Goal: Task Accomplishment & Management: Manage account settings

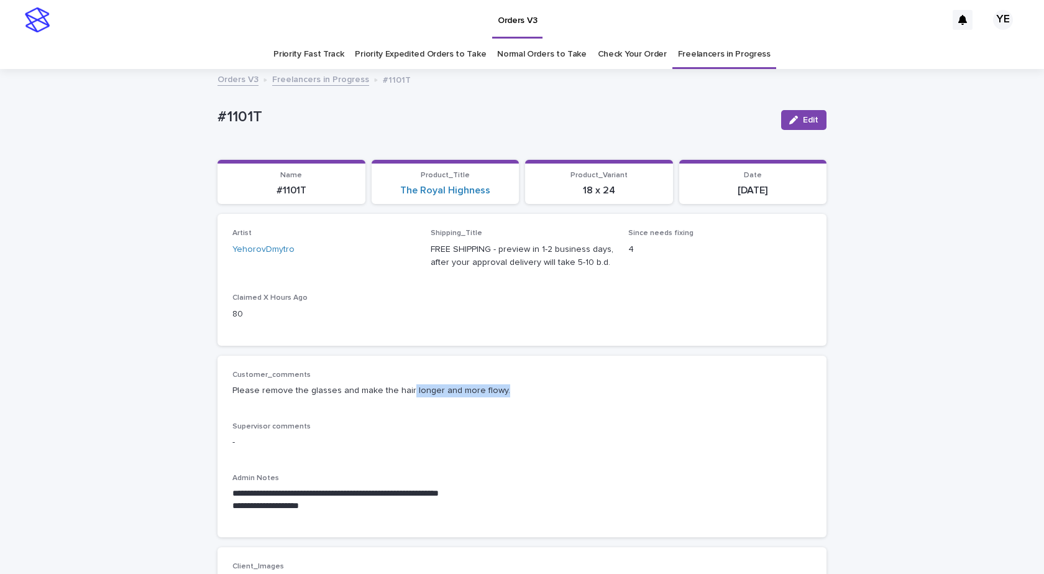
click at [800, 110] on button "Edit" at bounding box center [803, 120] width 45 height 20
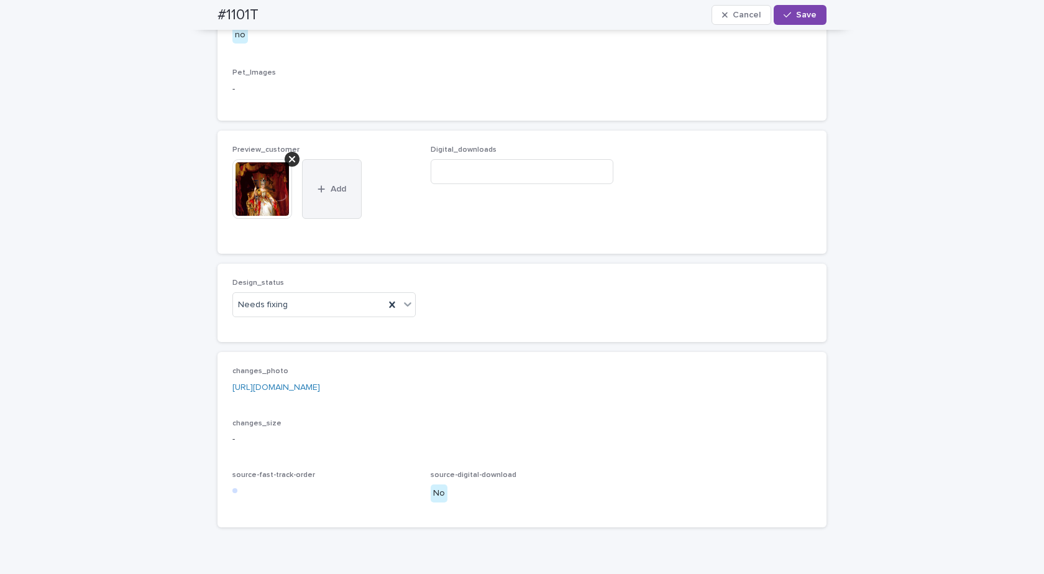
scroll to position [746, 0]
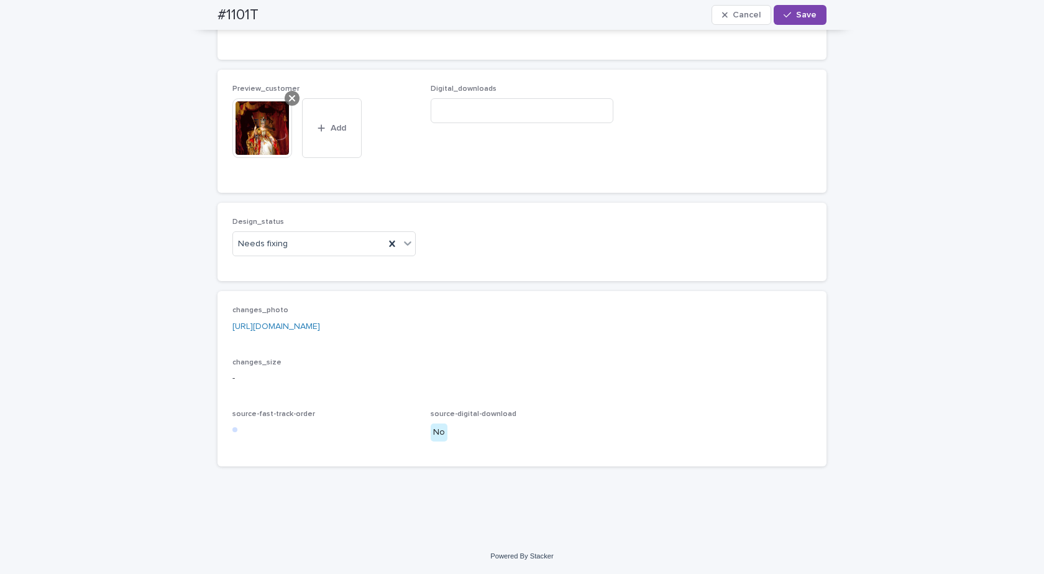
click at [291, 106] on div at bounding box center [292, 98] width 15 height 15
click at [285, 298] on div "Design_status Needs fixing changes_photo https://drive.google.com/file/d/1LkHbv…" at bounding box center [522, 334] width 609 height 263
click at [285, 254] on div "Needs fixing" at bounding box center [309, 244] width 152 height 21
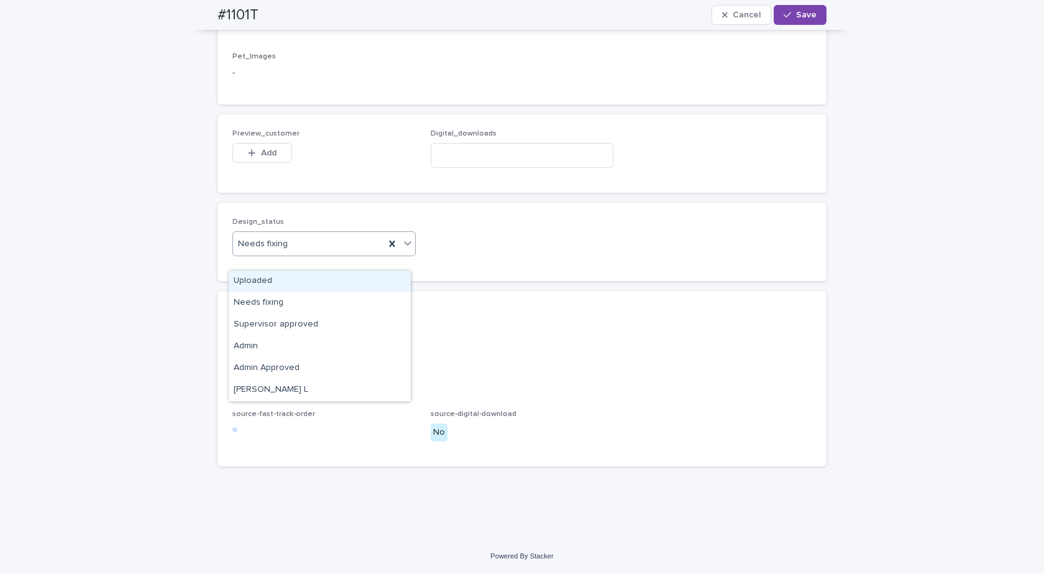
click at [259, 284] on div "Uploaded" at bounding box center [320, 281] width 182 height 22
click at [285, 160] on button "Add" at bounding box center [262, 153] width 60 height 20
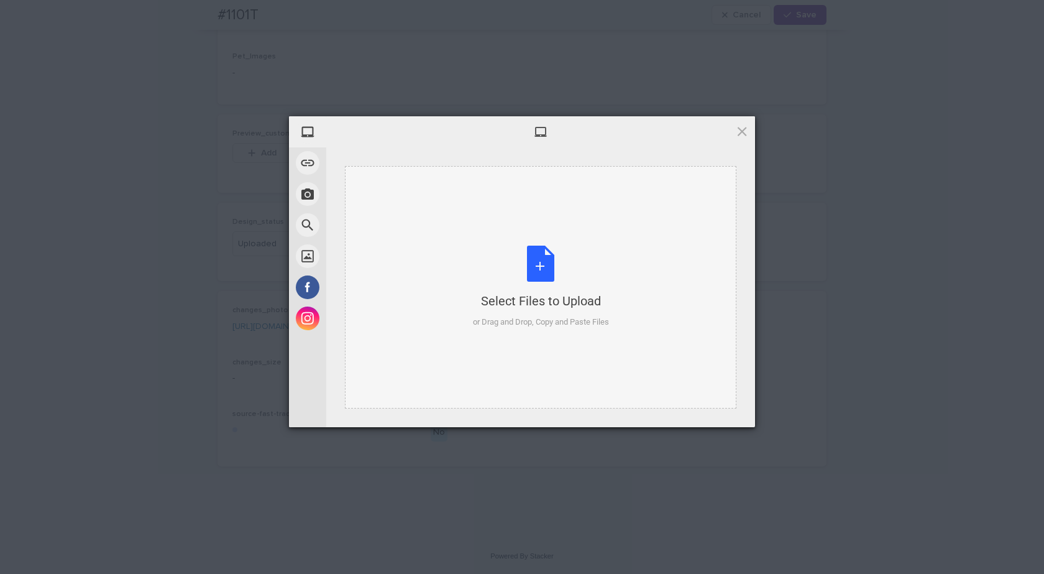
click at [566, 243] on div "Select Files to Upload or Drag and Drop, Copy and Paste Files" at bounding box center [541, 287] width 392 height 242
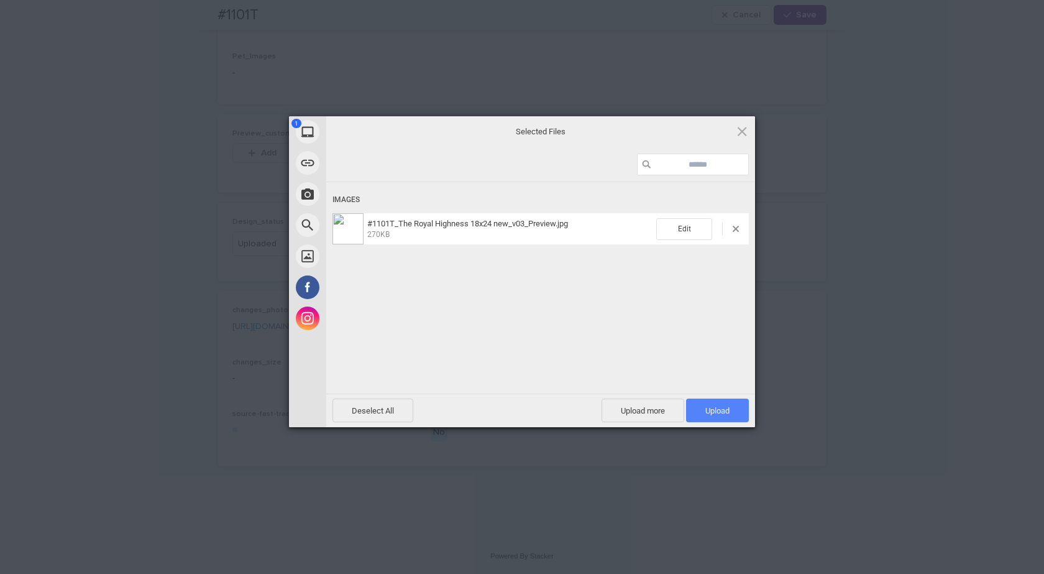
click at [697, 403] on span "Upload 1" at bounding box center [717, 410] width 63 height 24
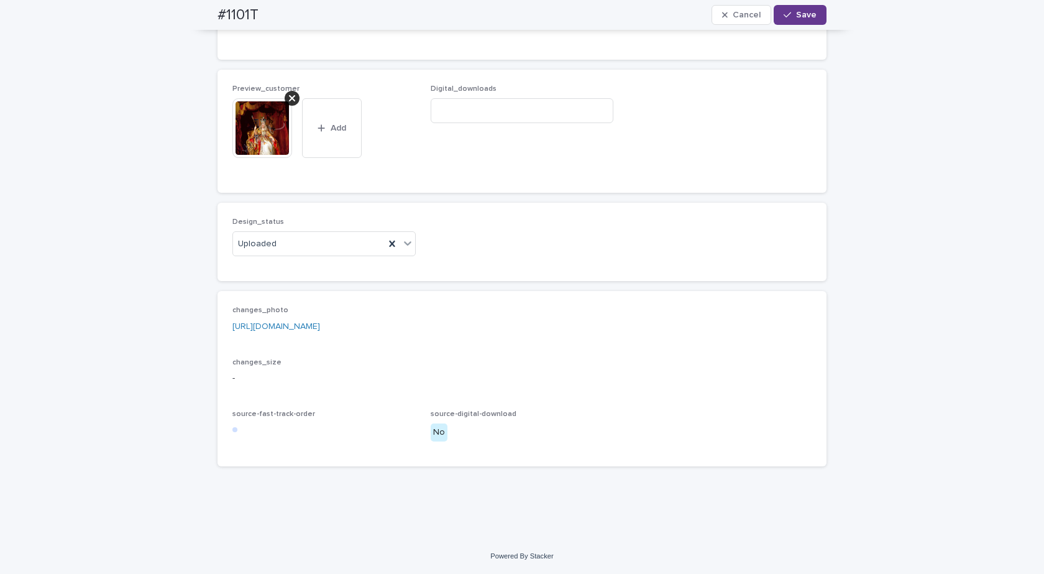
click at [790, 7] on button "Save" at bounding box center [800, 15] width 53 height 20
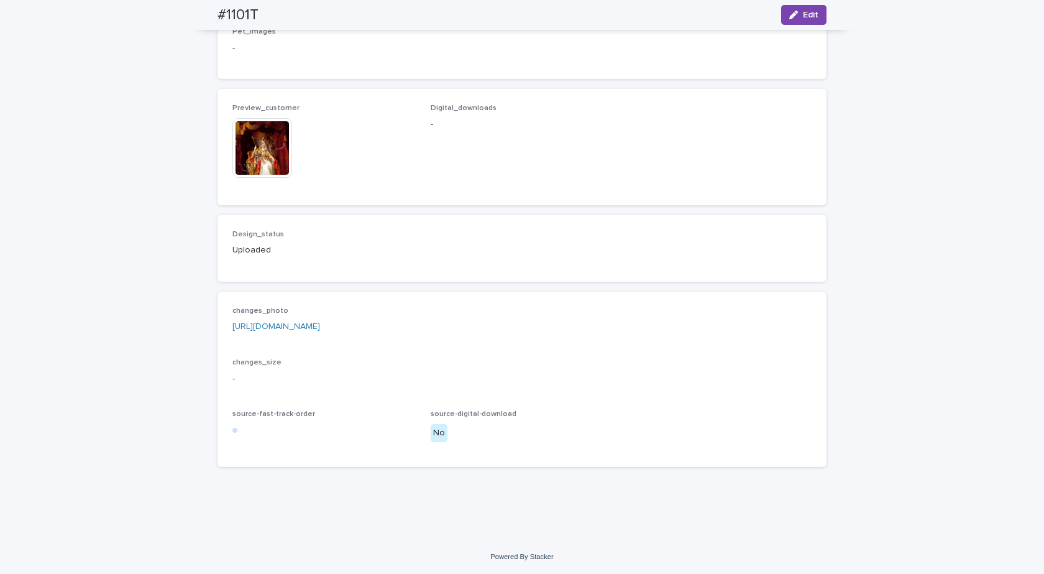
click at [268, 178] on img at bounding box center [262, 148] width 60 height 60
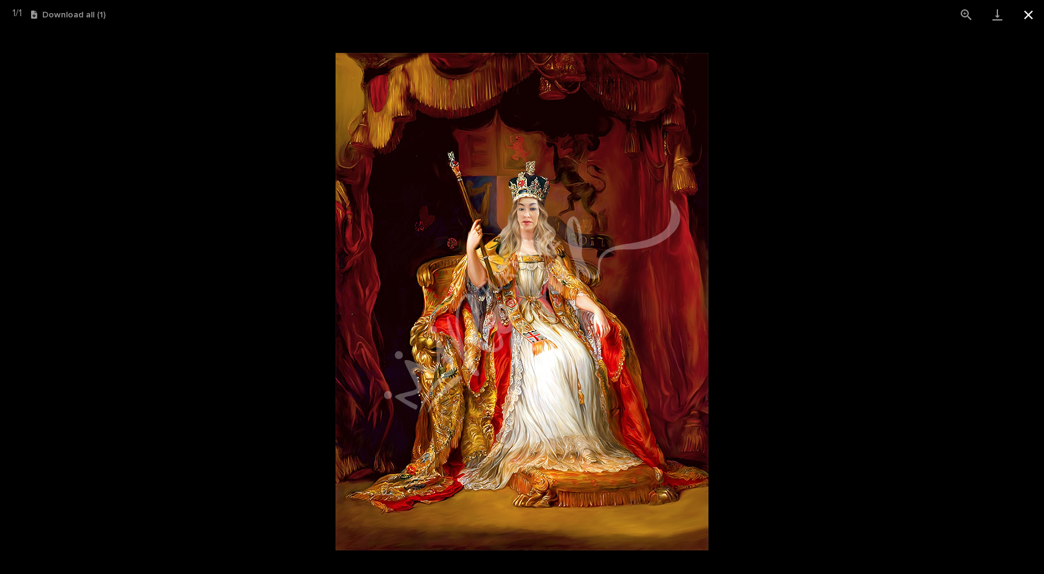
click at [1028, 16] on button "Close gallery" at bounding box center [1028, 14] width 31 height 29
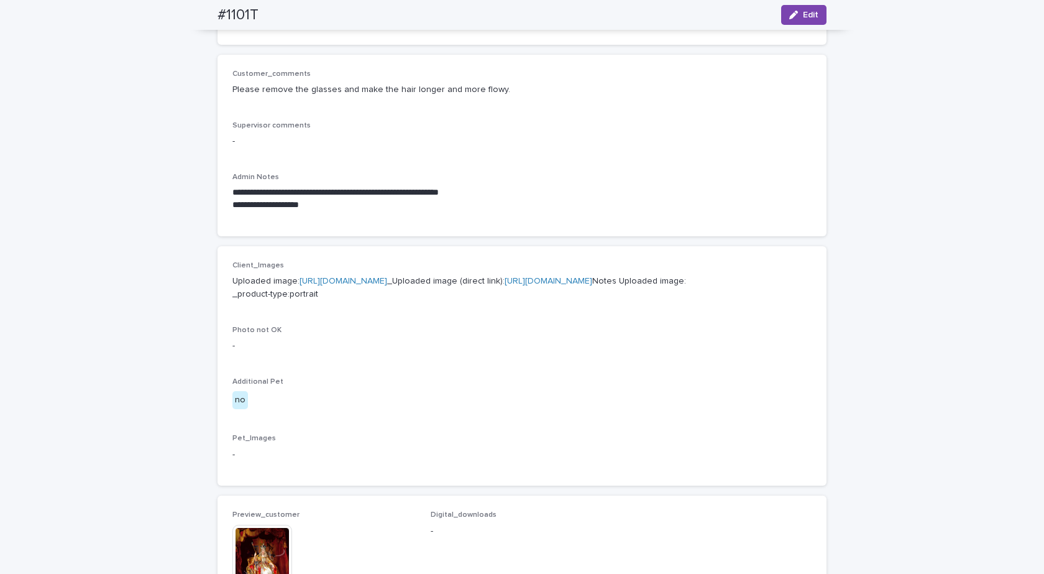
scroll to position [0, 0]
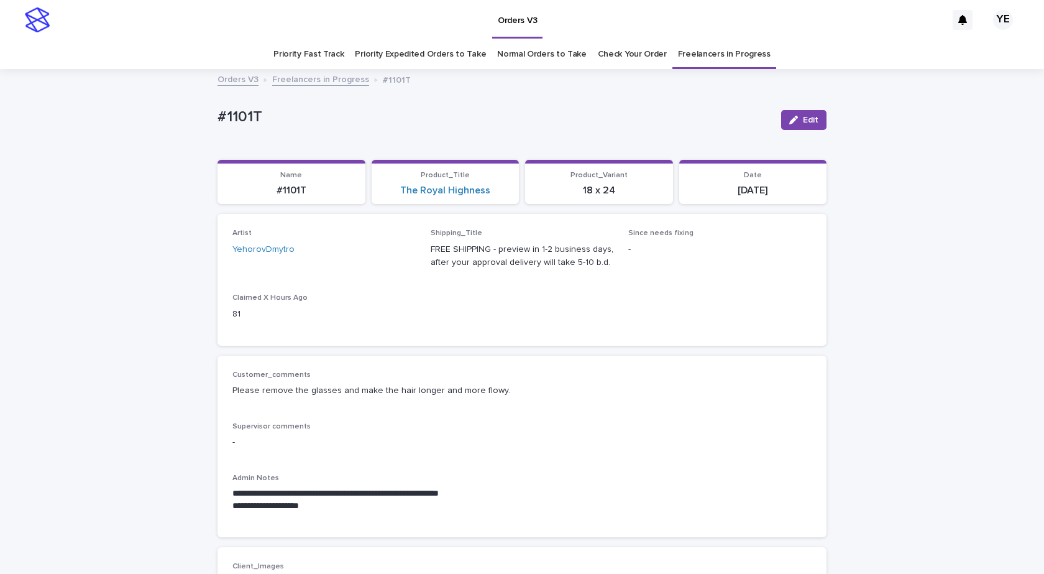
click at [305, 83] on link "Freelancers in Progress" at bounding box center [320, 78] width 97 height 14
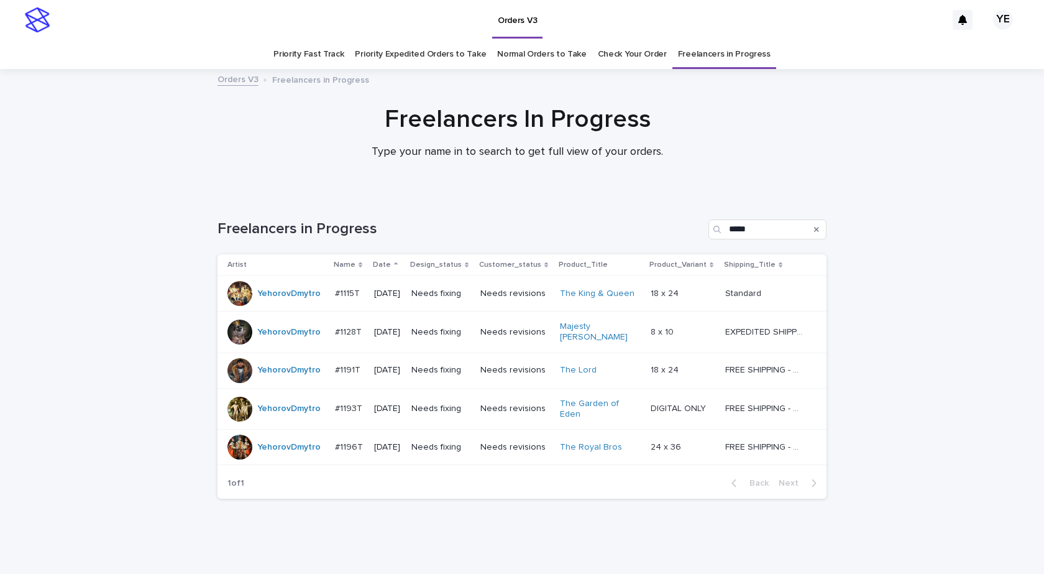
click at [115, 303] on div "Loading... Saving… Loading... Saving… Freelancers in Progress ***** Artist Name…" at bounding box center [522, 383] width 1044 height 377
click at [291, 303] on div "YehorovDmytro" at bounding box center [288, 293] width 63 height 21
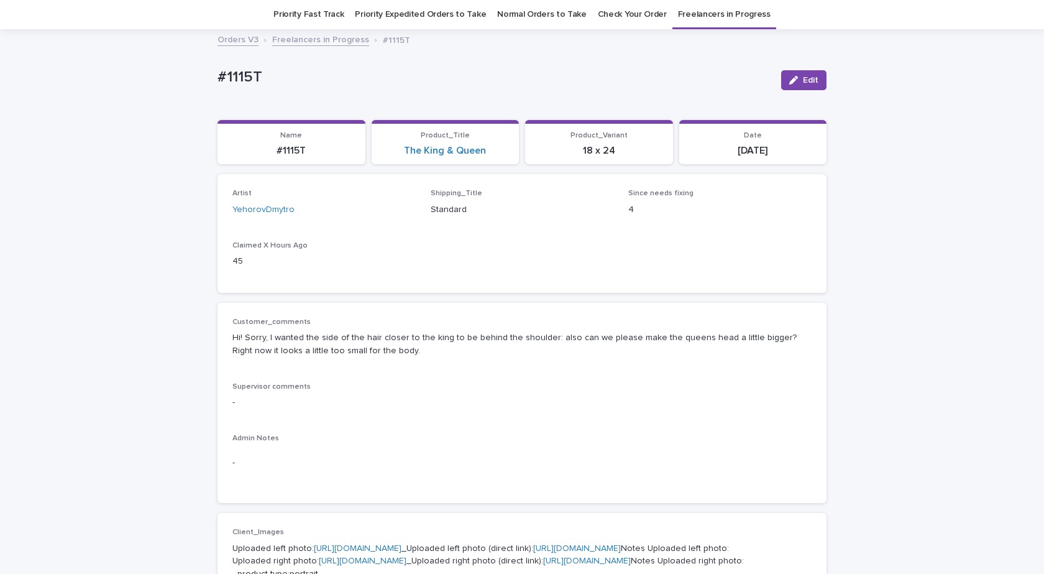
scroll to position [62, 0]
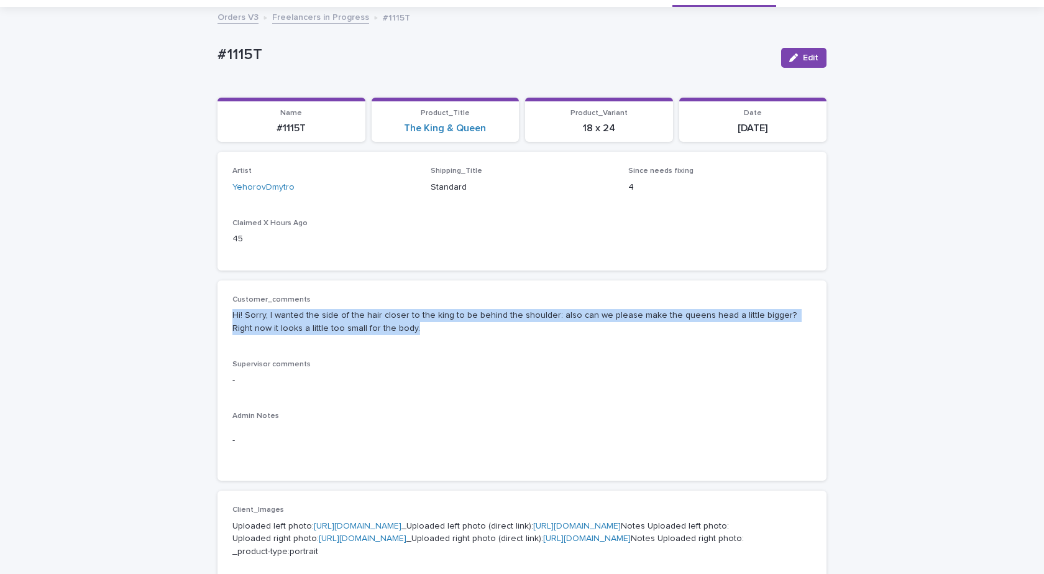
drag, startPoint x: 367, startPoint y: 323, endPoint x: 193, endPoint y: 312, distance: 174.4
copy p "Hi! Sorry, I wanted the side of the hair closer to the king to be behind the sh…"
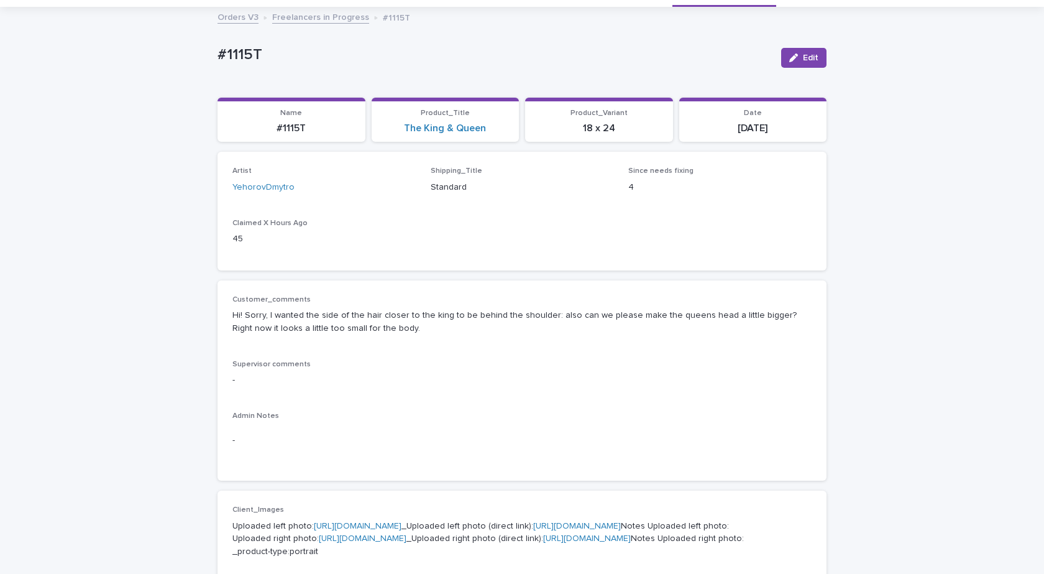
drag, startPoint x: 301, startPoint y: 63, endPoint x: 336, endPoint y: 63, distance: 34.8
copy p "#1115T"
click at [796, 60] on div "button" at bounding box center [796, 57] width 14 height 9
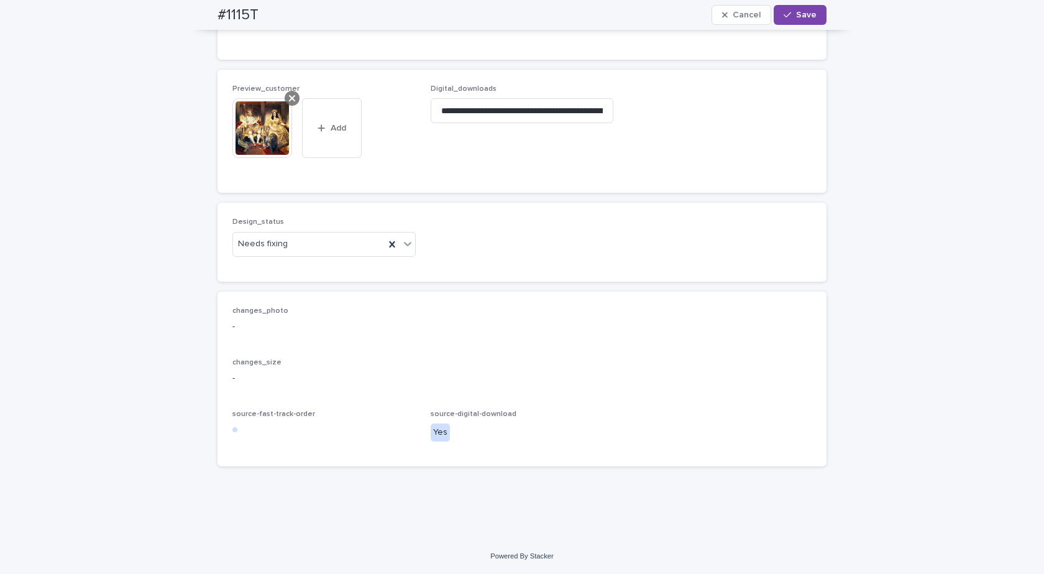
click at [289, 95] on icon at bounding box center [292, 98] width 6 height 10
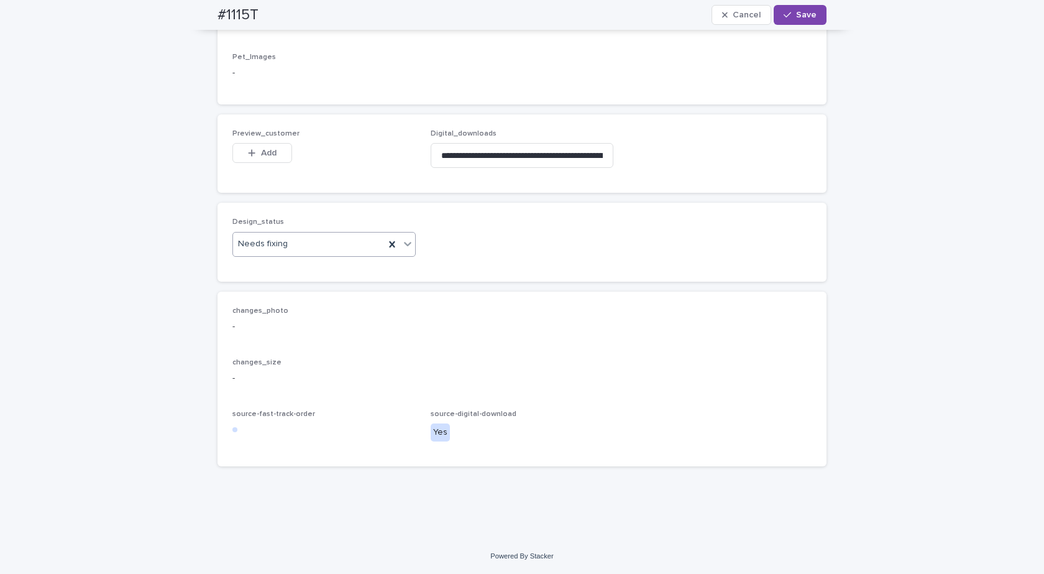
scroll to position [854, 0]
click at [312, 245] on div "Needs fixing" at bounding box center [309, 244] width 152 height 21
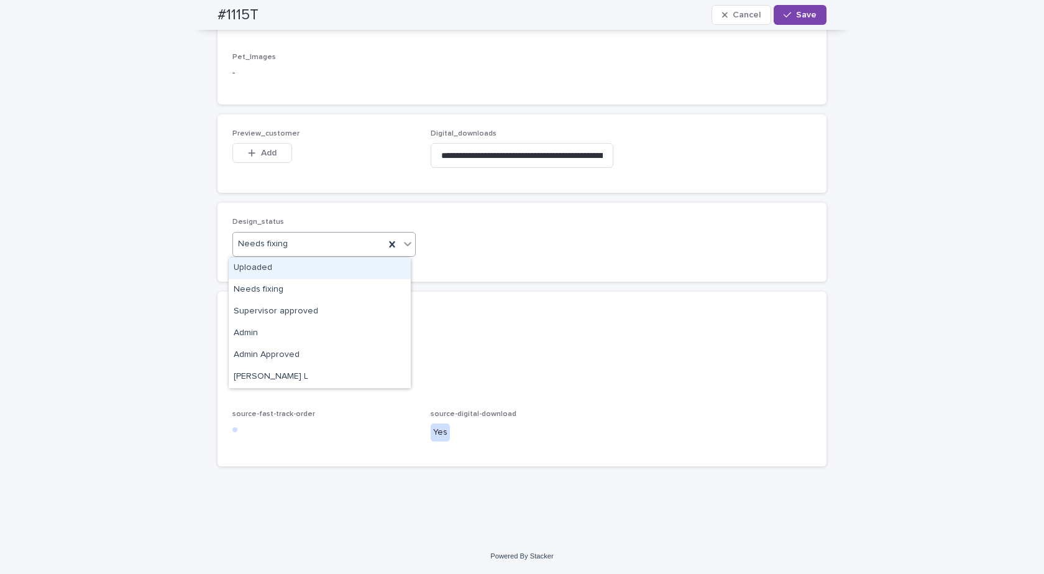
click at [263, 262] on div "Uploaded" at bounding box center [320, 268] width 182 height 22
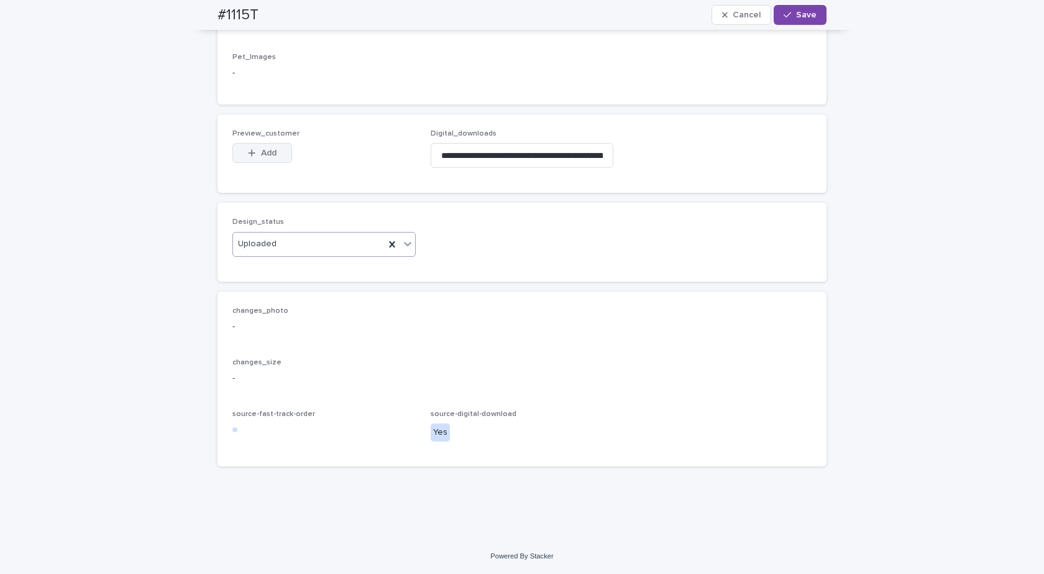
click at [263, 163] on button "Add" at bounding box center [262, 153] width 60 height 20
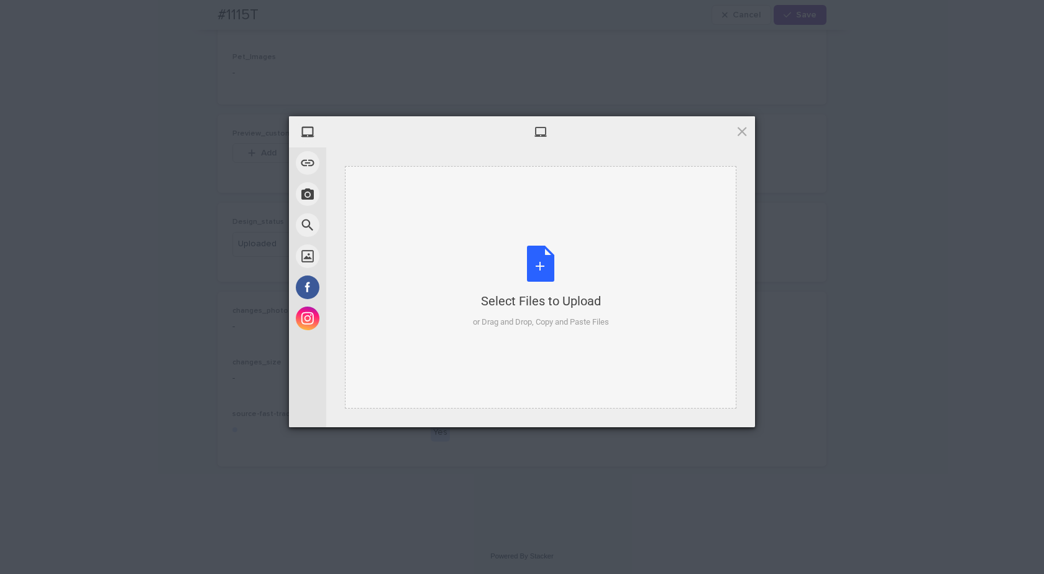
click at [591, 273] on div "Select Files to Upload or Drag and Drop, Copy and Paste Files" at bounding box center [541, 286] width 136 height 83
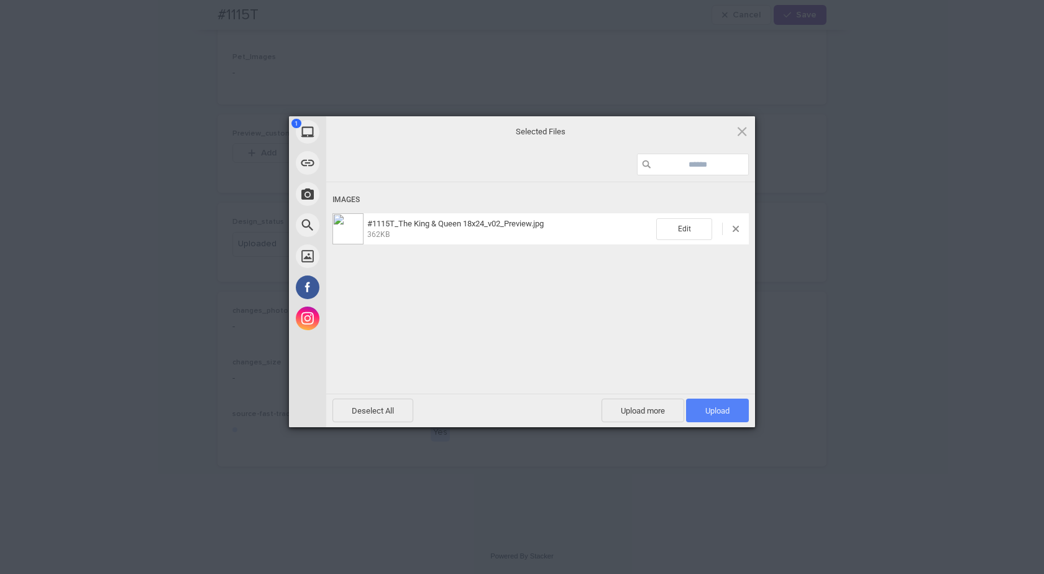
click at [702, 414] on span "Upload 1" at bounding box center [717, 410] width 63 height 24
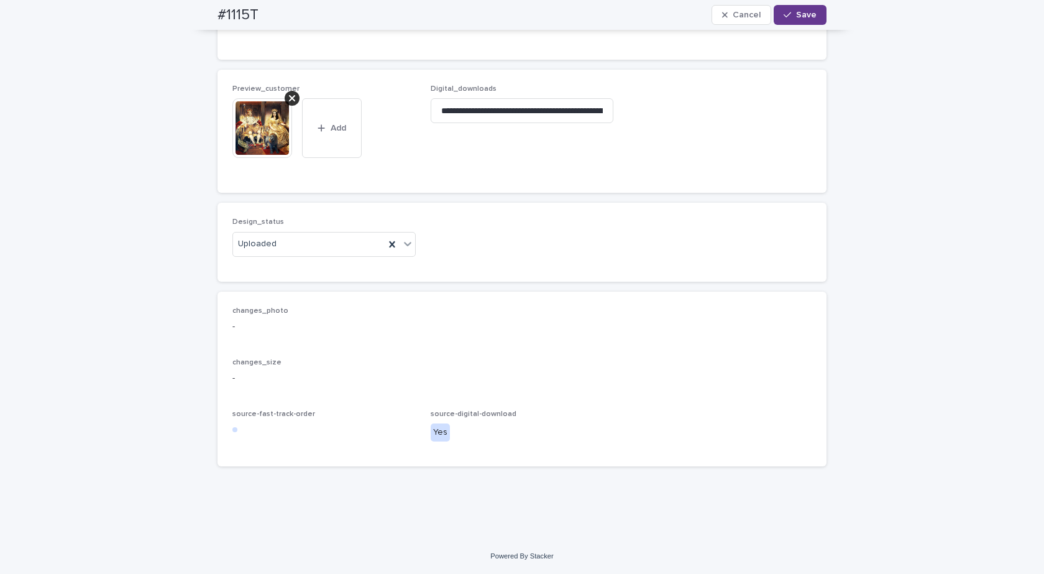
click at [784, 12] on icon "button" at bounding box center [787, 15] width 7 height 9
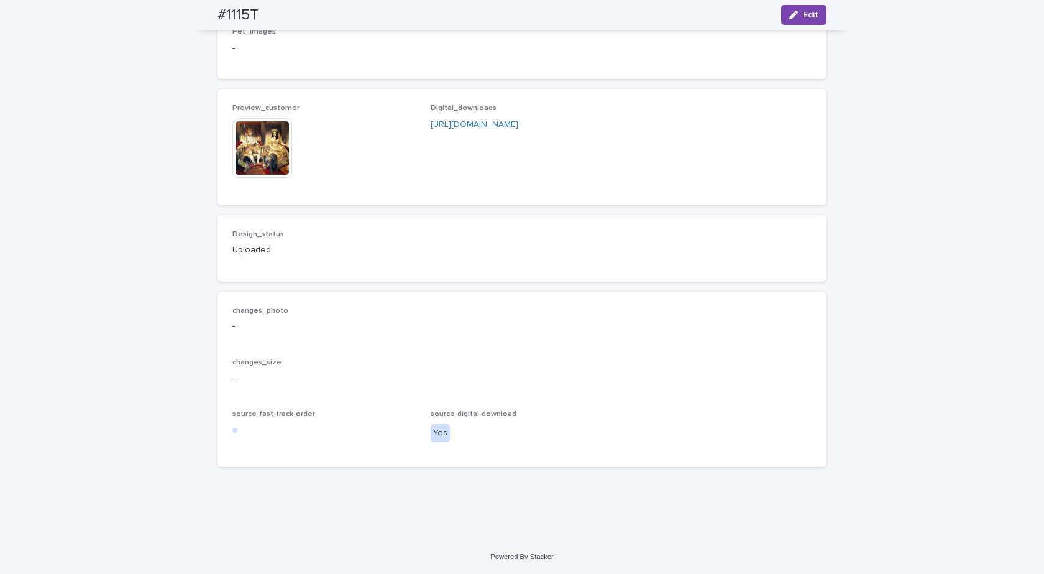
click at [262, 151] on img at bounding box center [262, 148] width 60 height 60
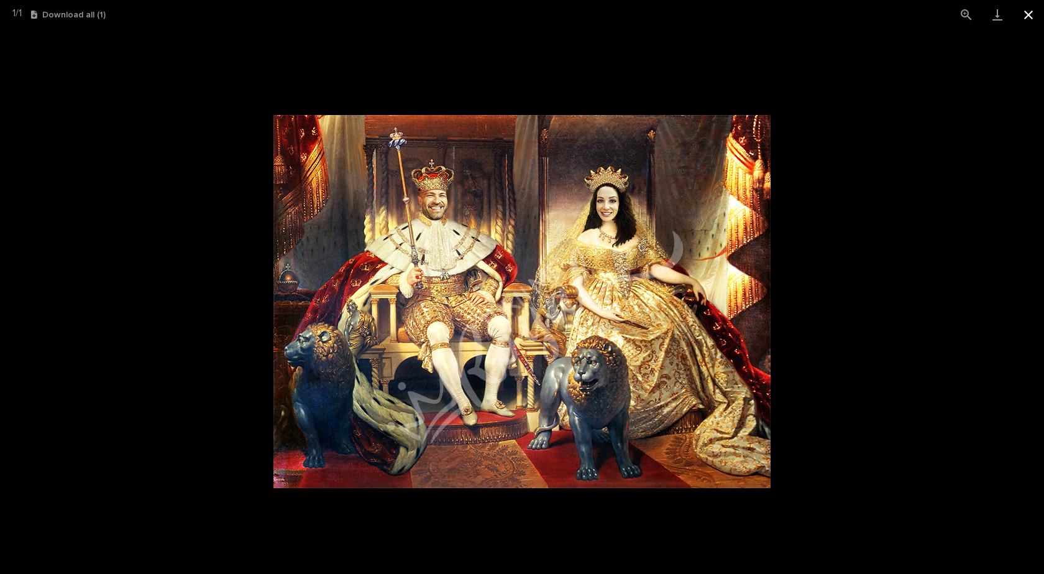
click at [1025, 16] on button "Close gallery" at bounding box center [1028, 14] width 31 height 29
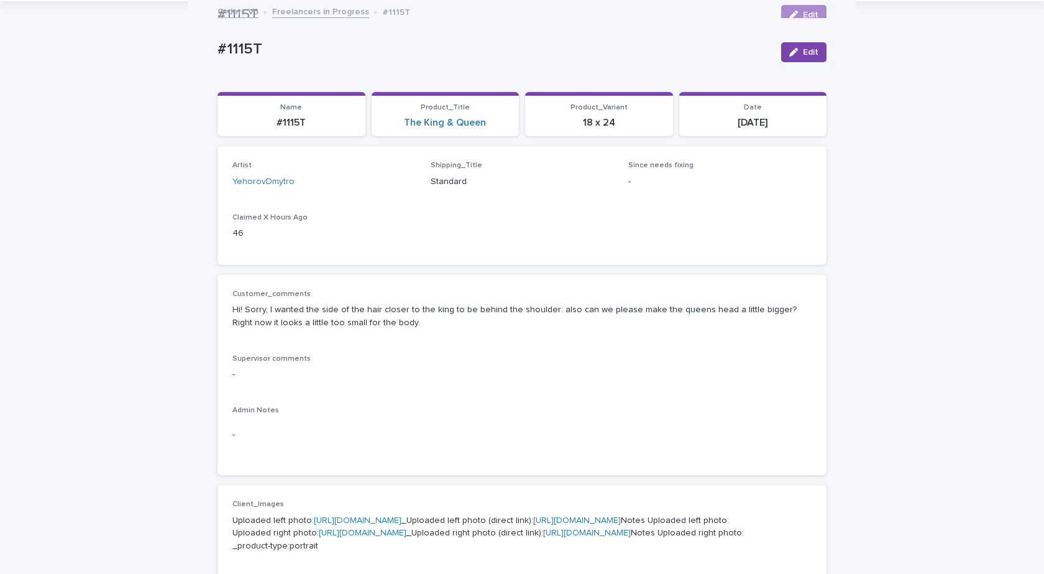
scroll to position [0, 0]
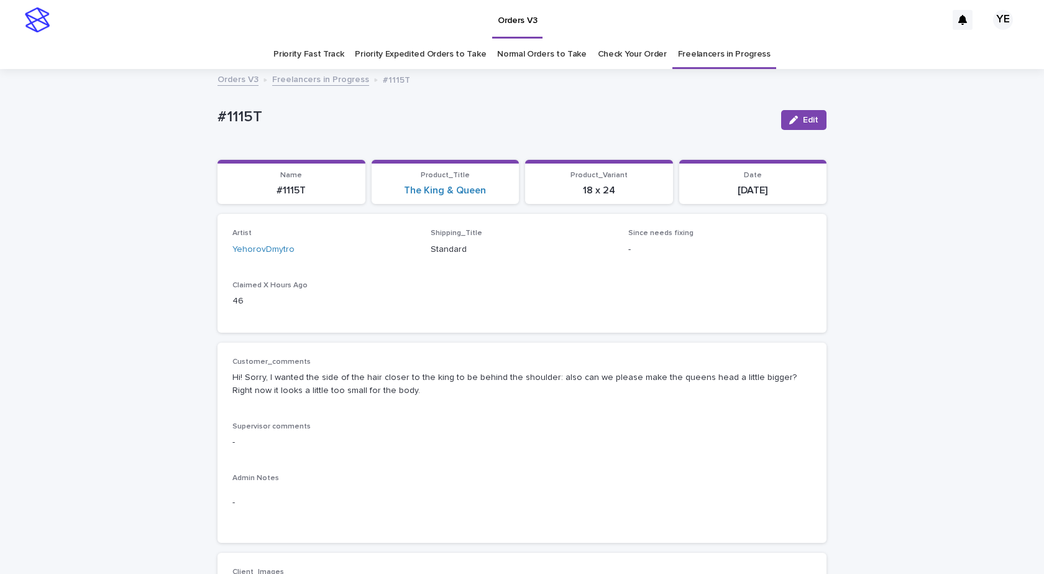
click at [295, 83] on link "Freelancers in Progress" at bounding box center [320, 78] width 97 height 14
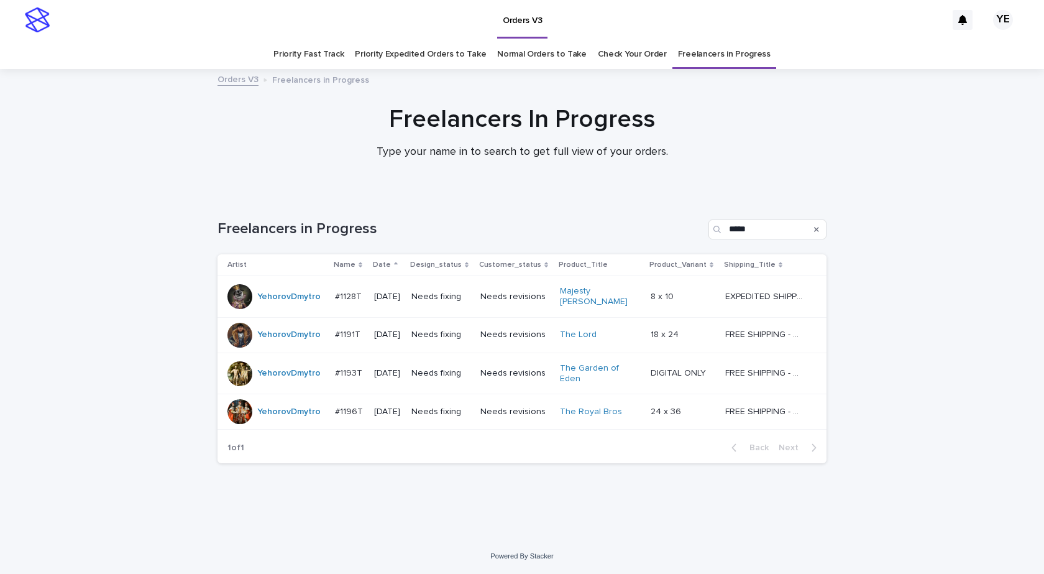
click at [286, 306] on div "YehorovDmytro" at bounding box center [276, 296] width 98 height 25
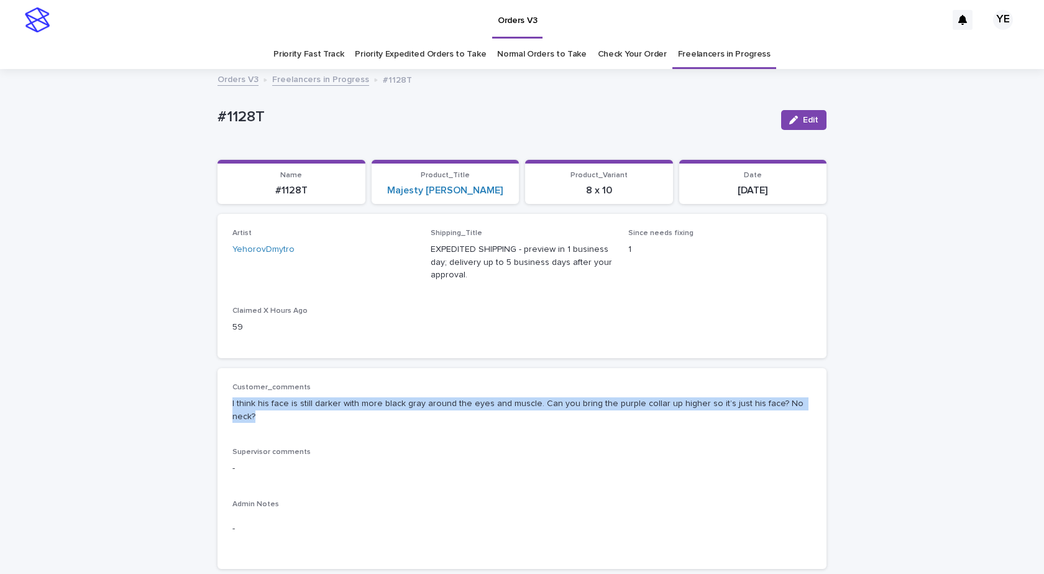
drag, startPoint x: 796, startPoint y: 400, endPoint x: 208, endPoint y: 406, distance: 587.9
copy p "I think his face is still darker with more black gray around the eyes and muscl…"
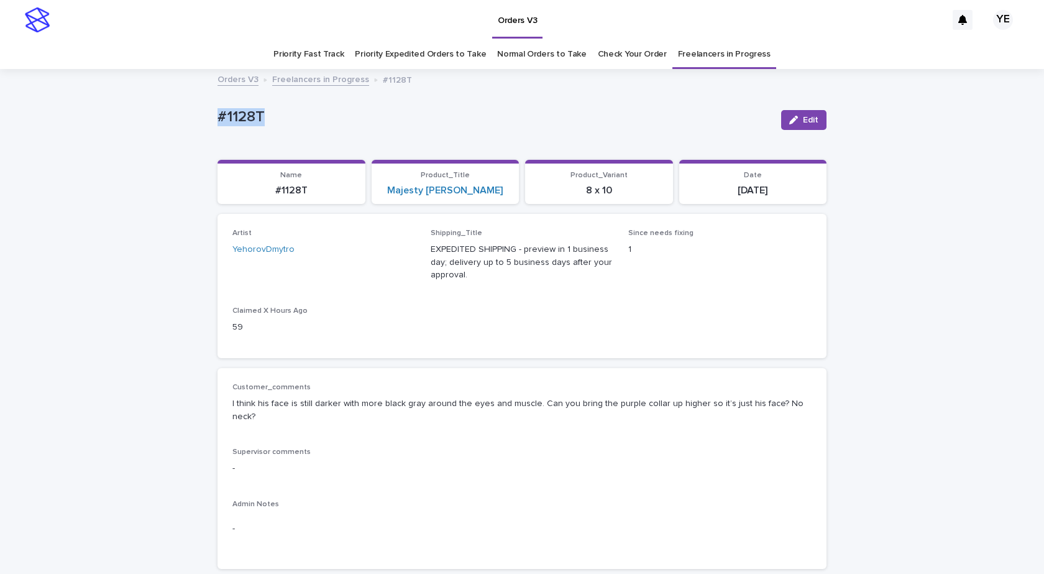
drag, startPoint x: 258, startPoint y: 110, endPoint x: 173, endPoint y: 107, distance: 85.2
copy p "#1128T"
click at [807, 126] on button "Edit" at bounding box center [803, 120] width 45 height 20
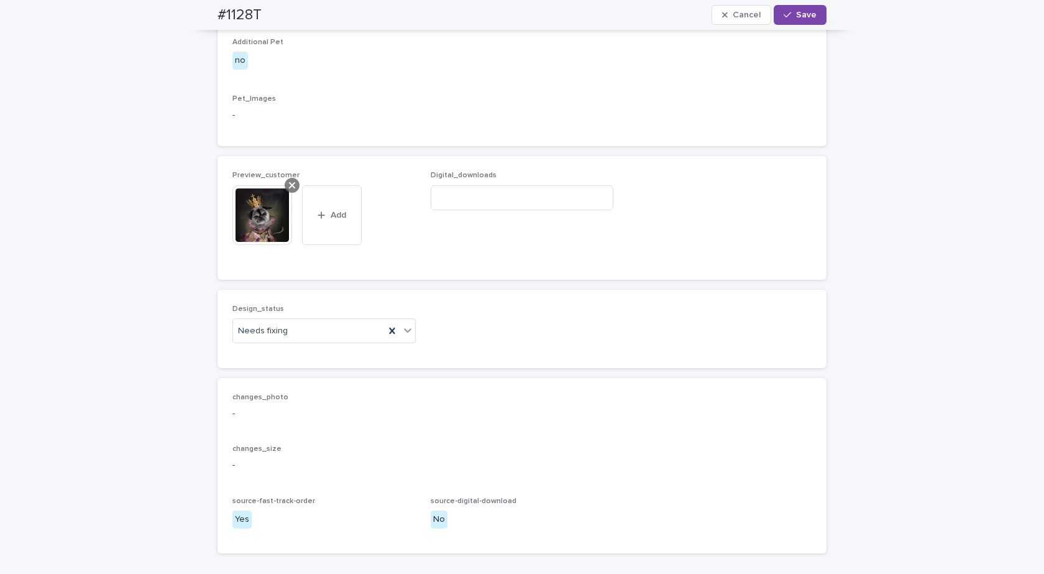
click at [291, 193] on div at bounding box center [292, 185] width 15 height 15
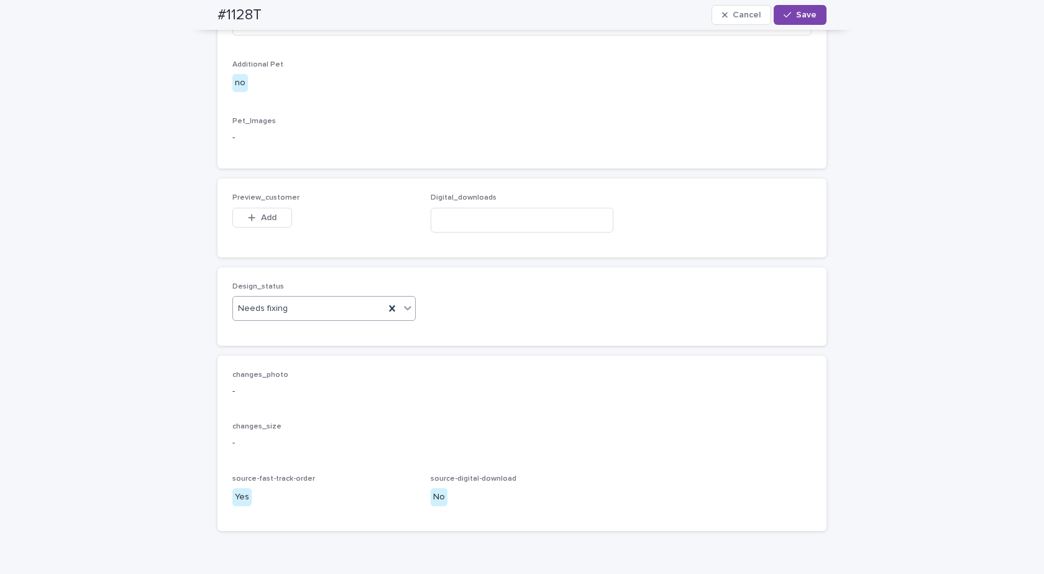
click at [290, 319] on div "Needs fixing" at bounding box center [309, 308] width 152 height 21
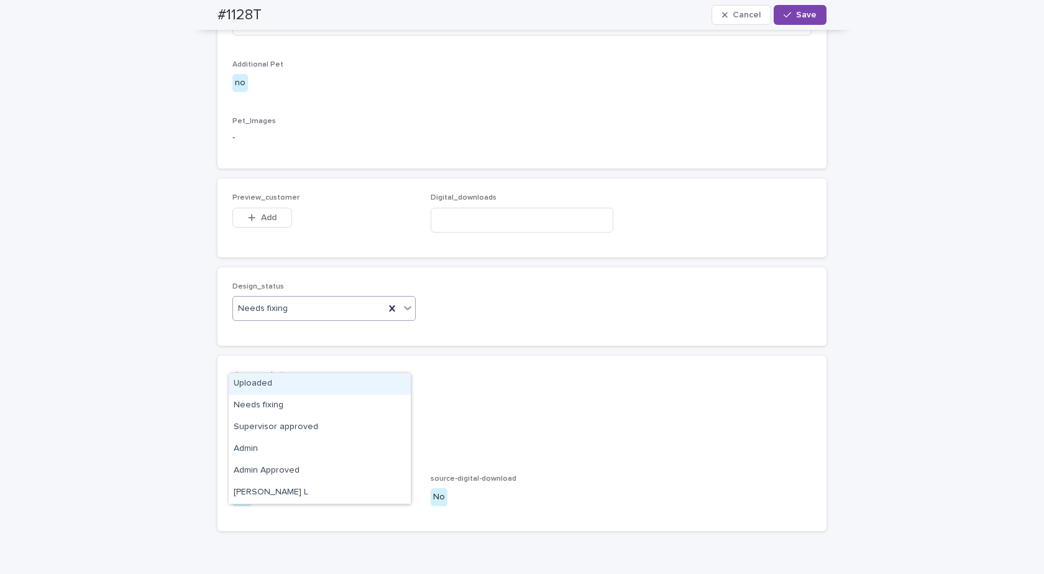
click at [264, 380] on div "Uploaded" at bounding box center [320, 384] width 182 height 22
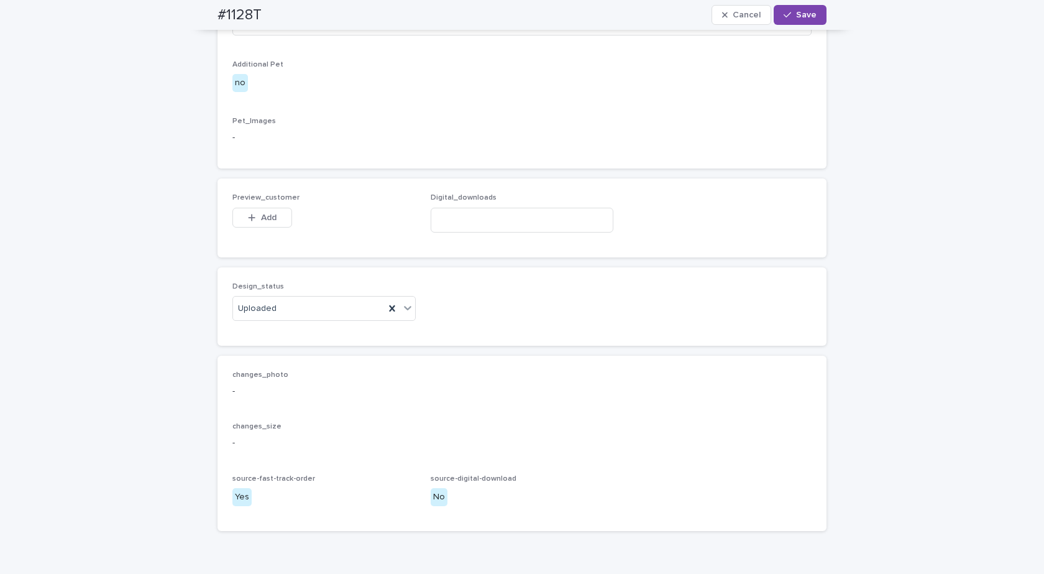
click at [252, 227] on button "Add" at bounding box center [262, 218] width 60 height 20
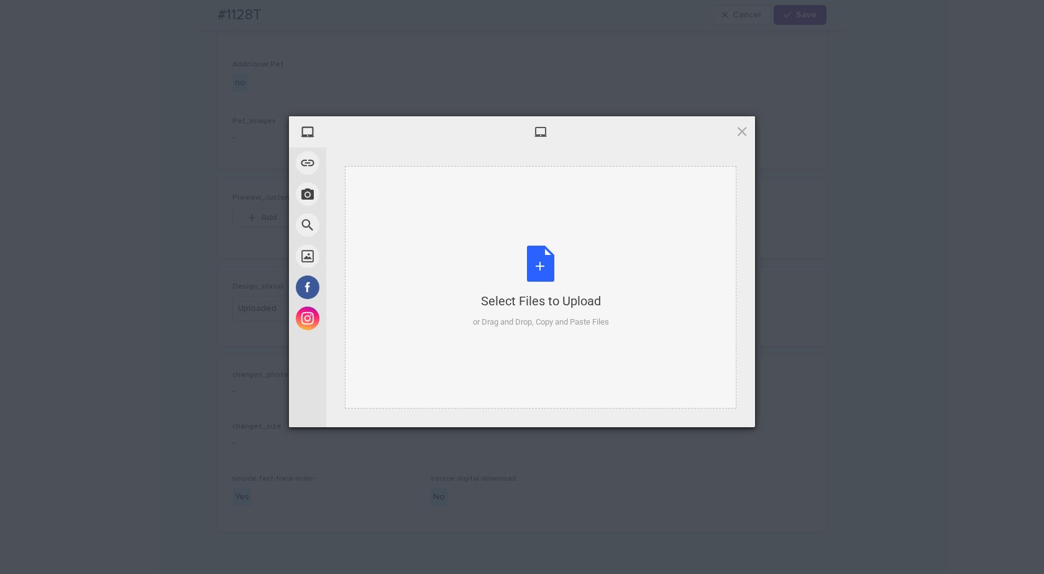
click at [543, 270] on div "Select Files to Upload or Drag and Drop, Copy and Paste Files" at bounding box center [541, 286] width 136 height 83
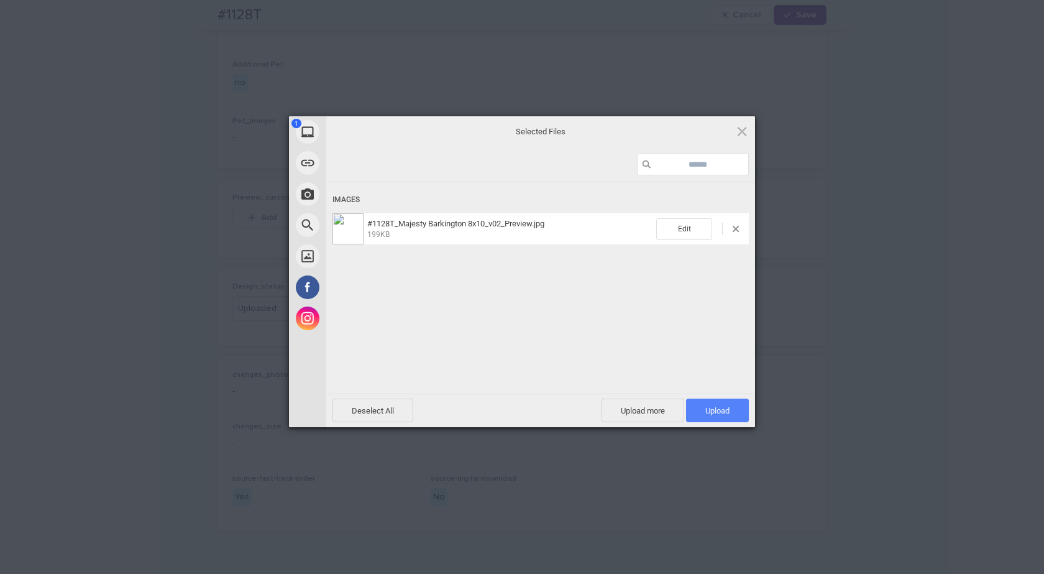
click at [731, 411] on span "Upload 1" at bounding box center [717, 410] width 63 height 24
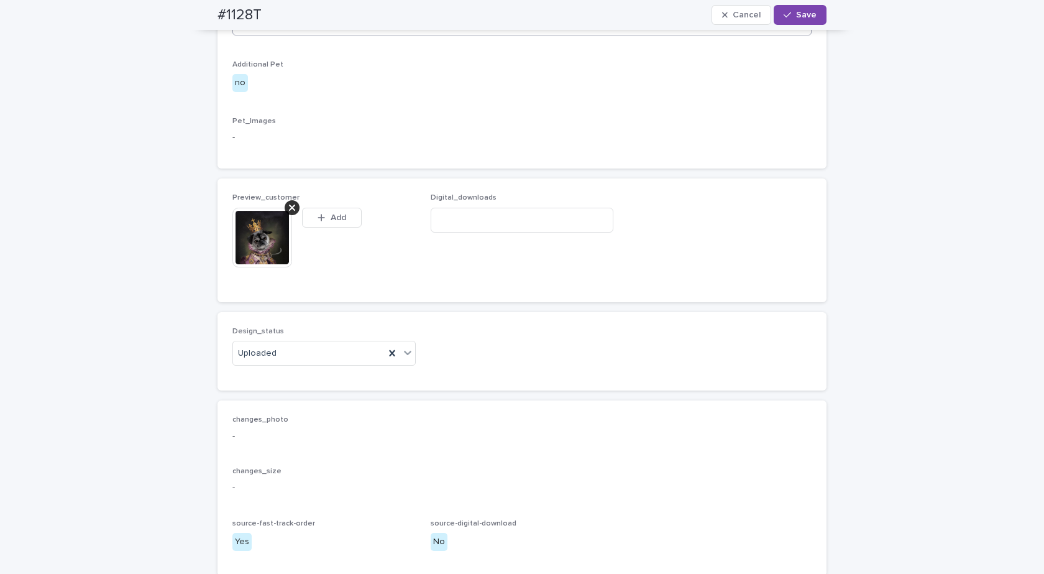
scroll to position [684, 0]
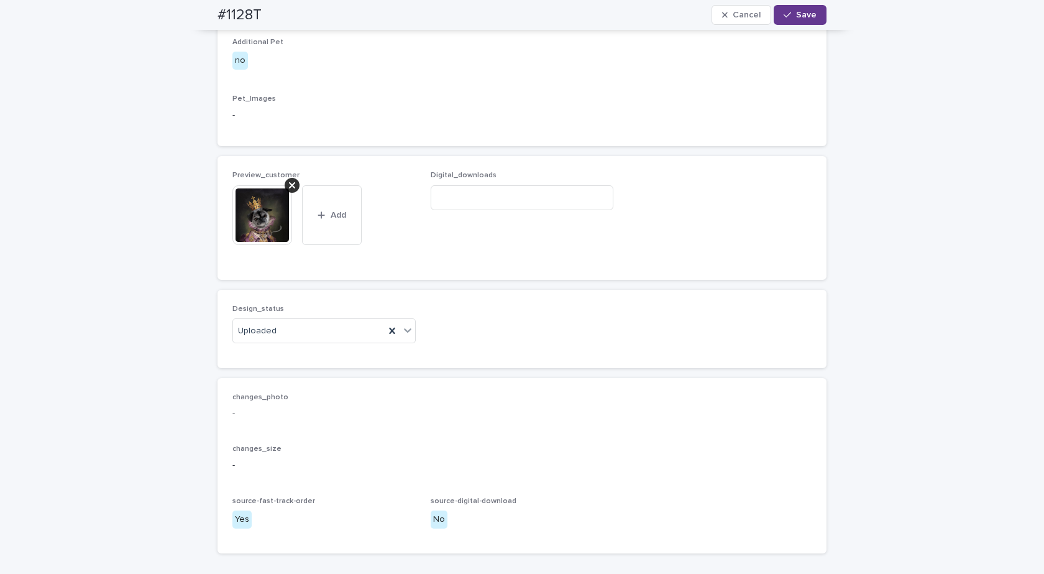
click at [796, 14] on span "Save" at bounding box center [806, 15] width 21 height 9
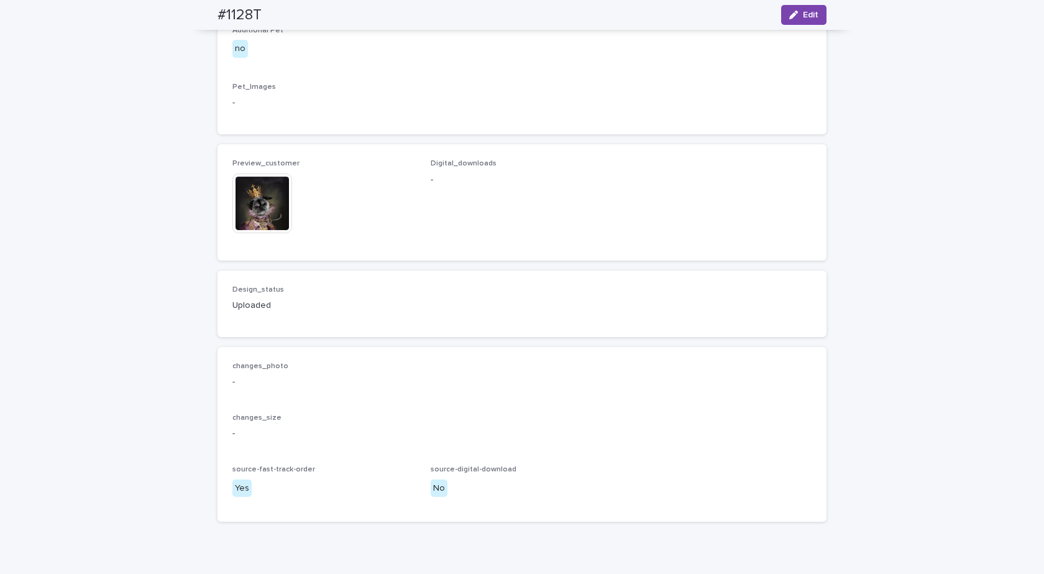
scroll to position [668, 0]
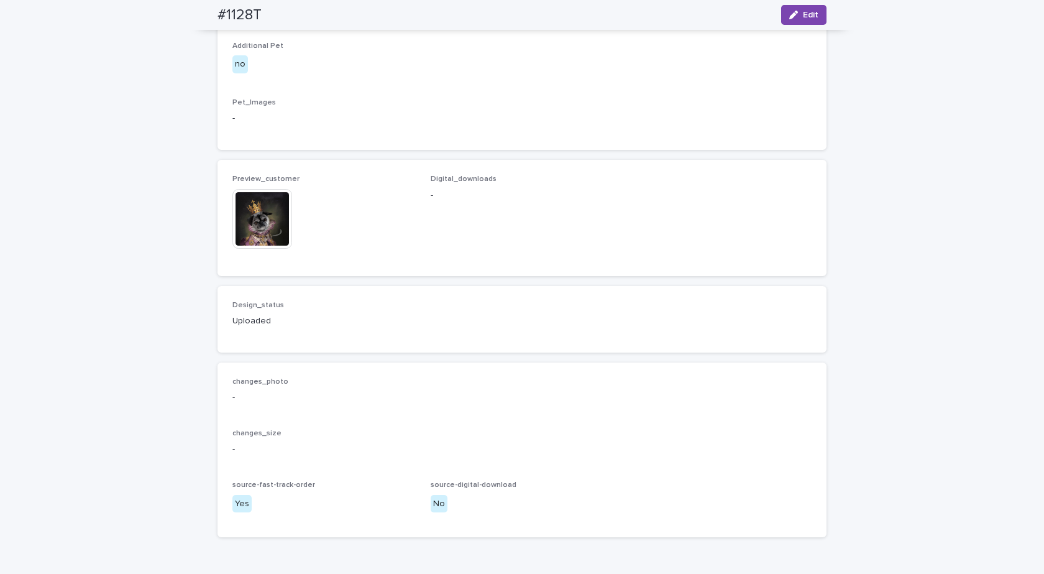
click at [247, 249] on img at bounding box center [262, 219] width 60 height 60
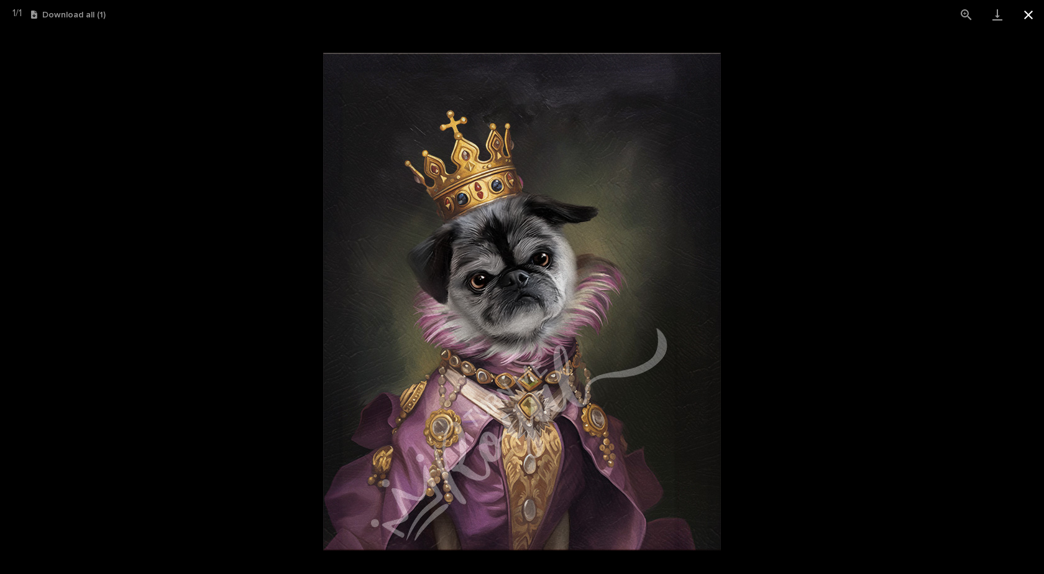
click at [1032, 17] on button "Close gallery" at bounding box center [1028, 14] width 31 height 29
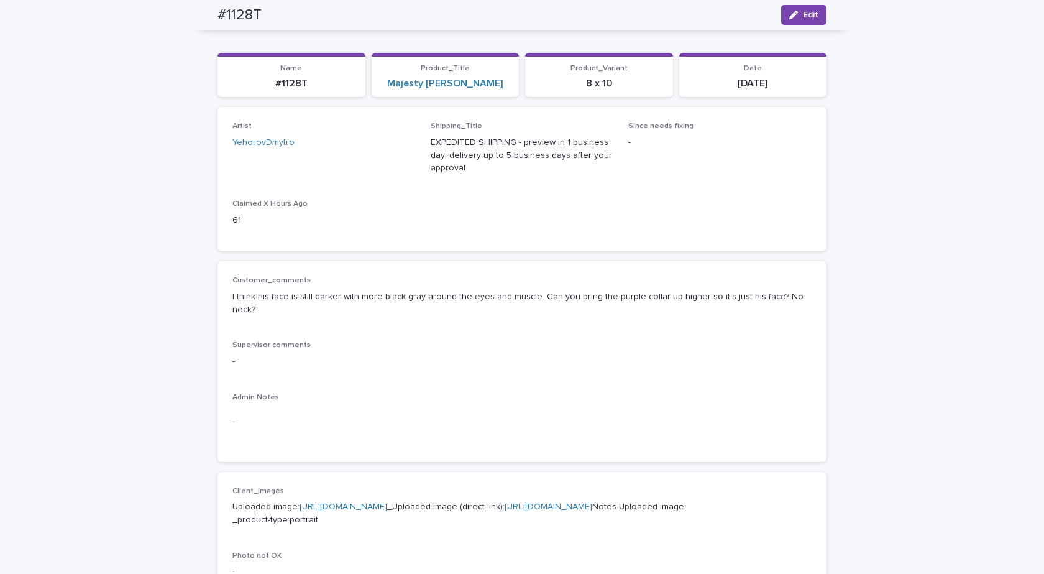
scroll to position [0, 0]
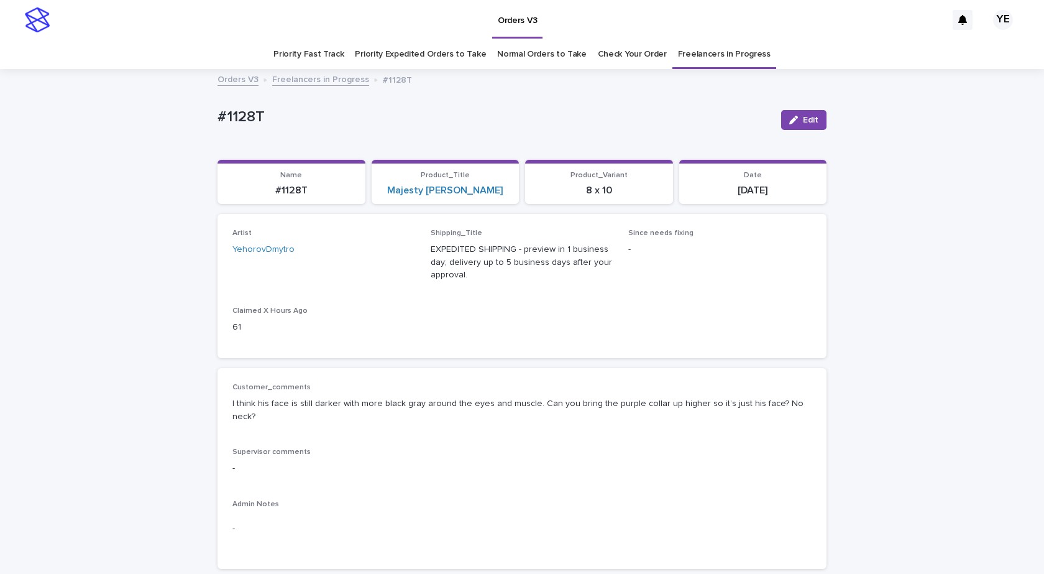
click at [312, 84] on link "Freelancers in Progress" at bounding box center [320, 78] width 97 height 14
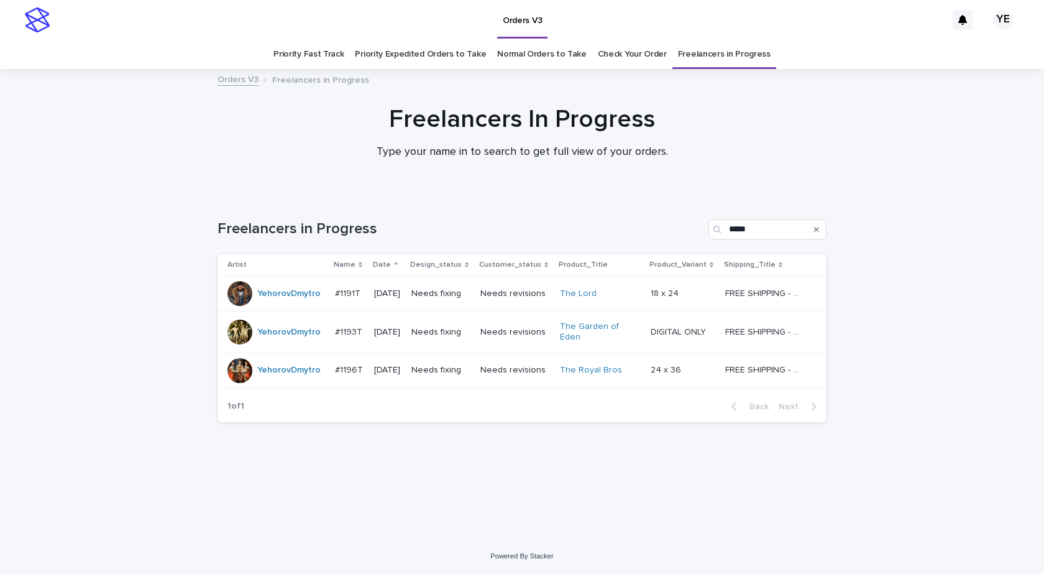
click at [272, 304] on div "YehorovDmytro" at bounding box center [276, 293] width 98 height 25
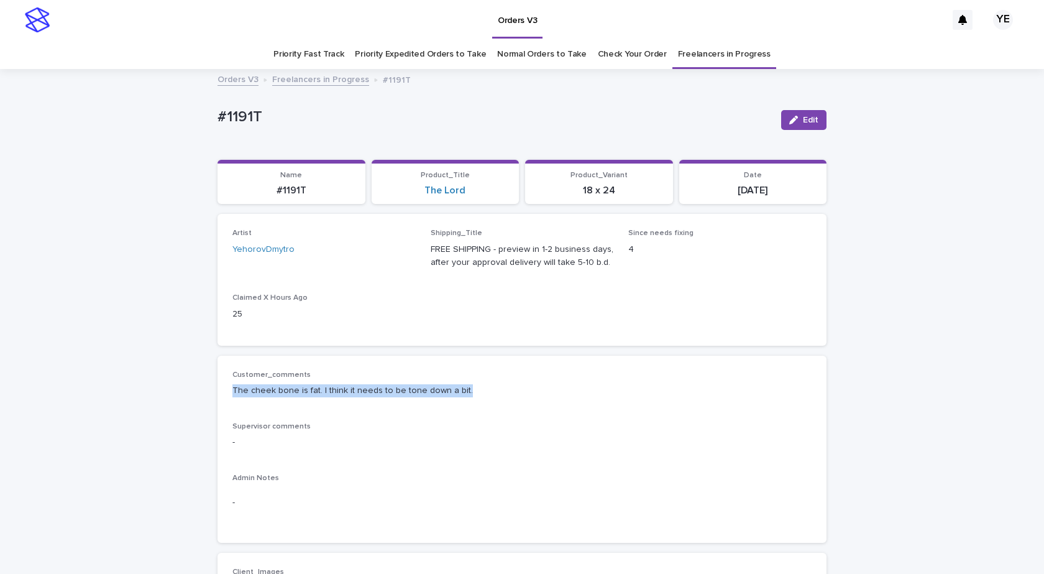
drag, startPoint x: 490, startPoint y: 395, endPoint x: 213, endPoint y: 398, distance: 277.2
click at [218, 398] on div "Customer_comments The cheek bone is fat. I think it needs to be tone down a bit…" at bounding box center [522, 449] width 609 height 188
copy p "The cheek bone is fat. I think it needs to be tone down a bit."
drag, startPoint x: 267, startPoint y: 114, endPoint x: 188, endPoint y: 120, distance: 79.2
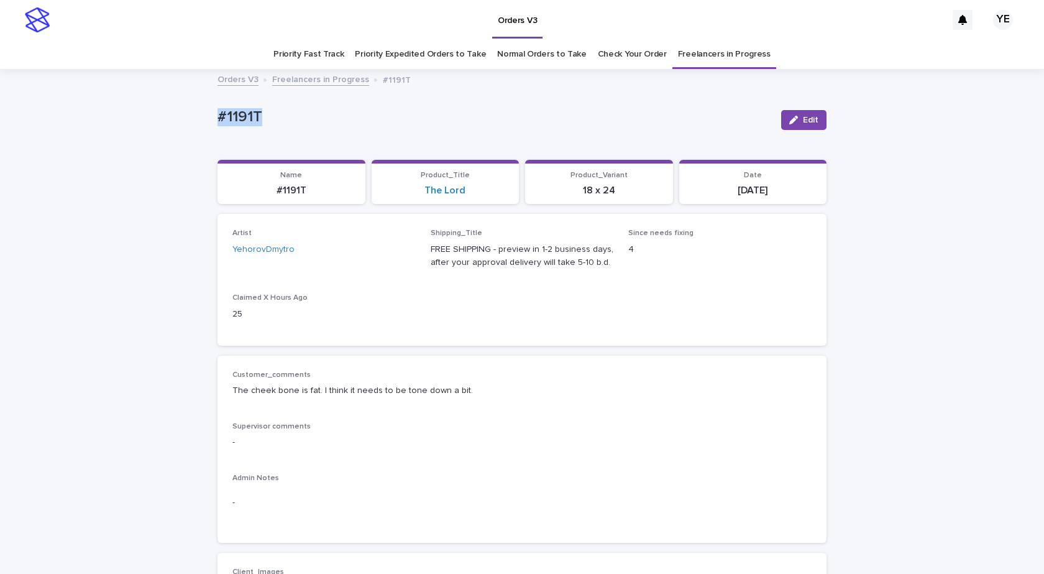
copy p "#1191T"
drag, startPoint x: 403, startPoint y: 390, endPoint x: 181, endPoint y: 396, distance: 221.3
copy p "The cheek bone is fat. I think it needs to be tone down a bit."
drag, startPoint x: 253, startPoint y: 118, endPoint x: 151, endPoint y: 114, distance: 102.0
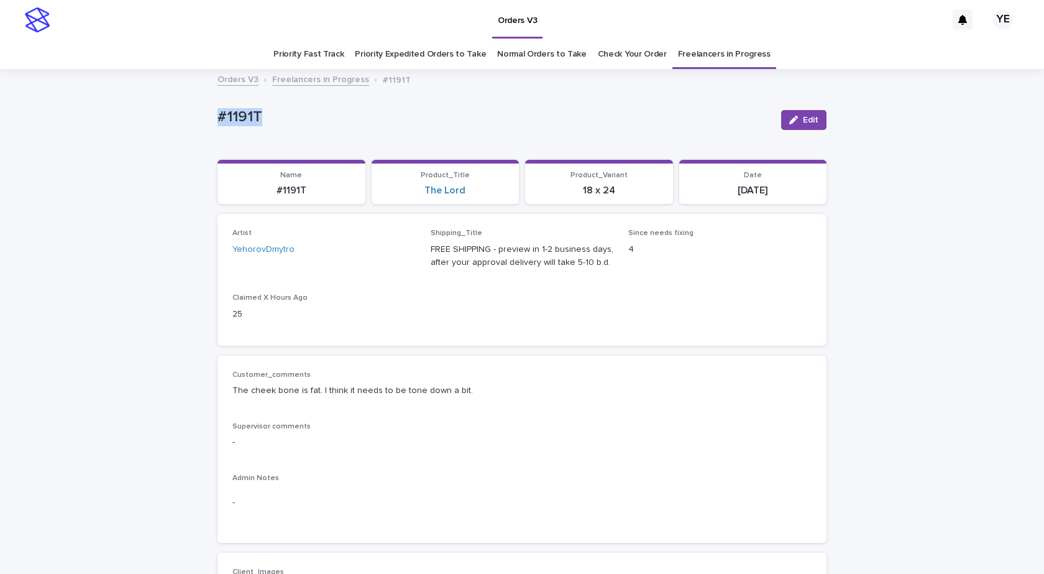
copy p "#1191T"
click at [816, 126] on button "Edit" at bounding box center [803, 120] width 45 height 20
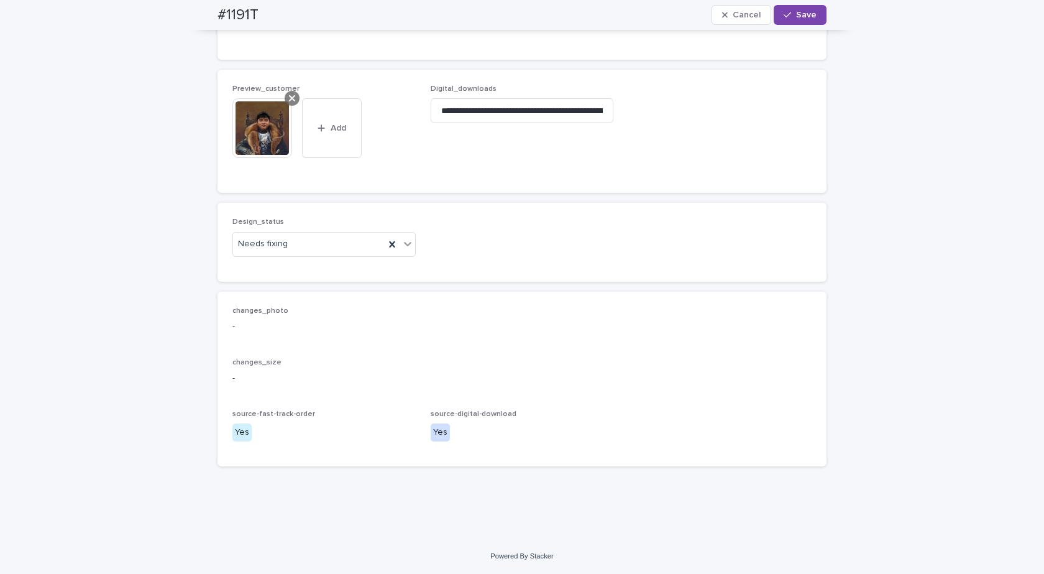
click at [289, 100] on icon at bounding box center [292, 98] width 6 height 6
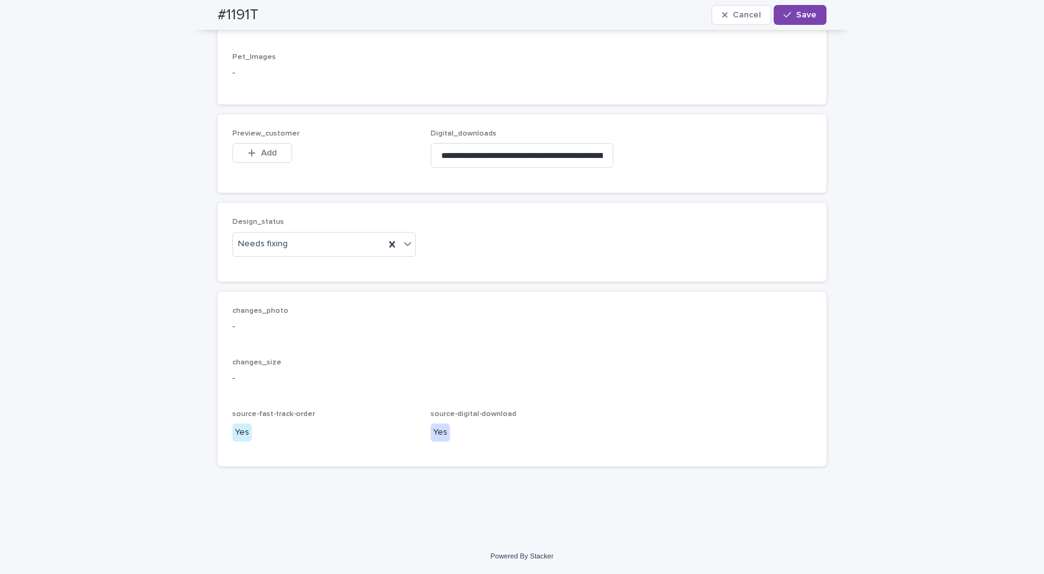
scroll to position [764, 0]
click at [303, 271] on div "Design_status Needs fixing" at bounding box center [522, 242] width 609 height 78
click at [298, 233] on div "Needs fixing" at bounding box center [323, 244] width 183 height 25
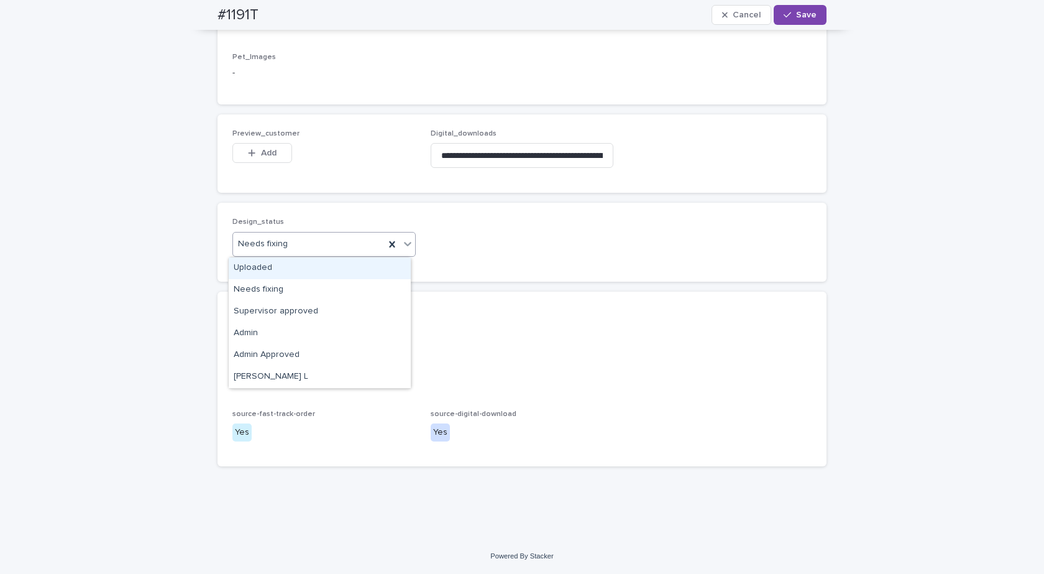
click at [259, 263] on div "Uploaded" at bounding box center [320, 268] width 182 height 22
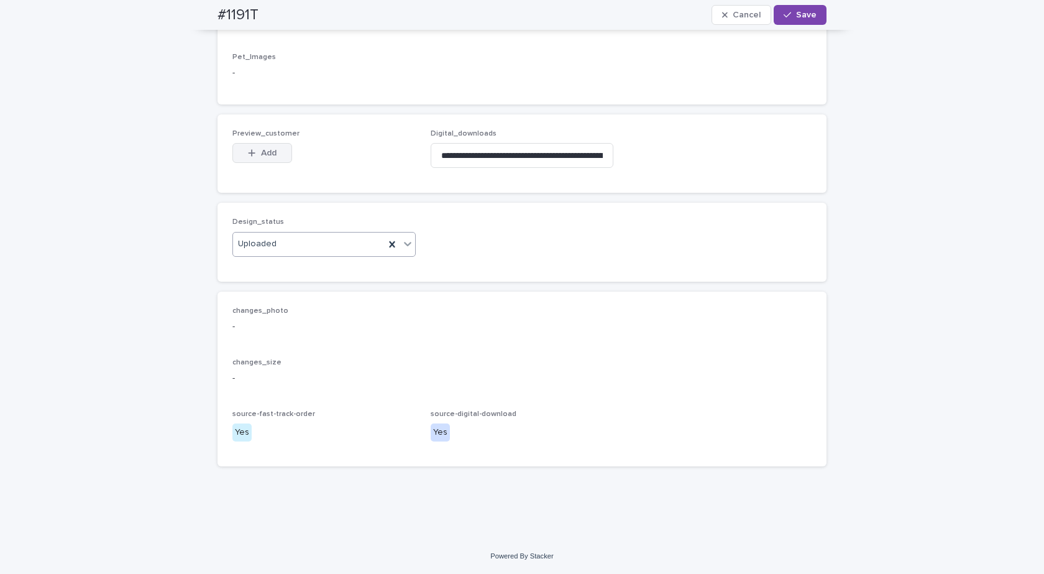
click at [270, 156] on span "Add" at bounding box center [269, 153] width 16 height 9
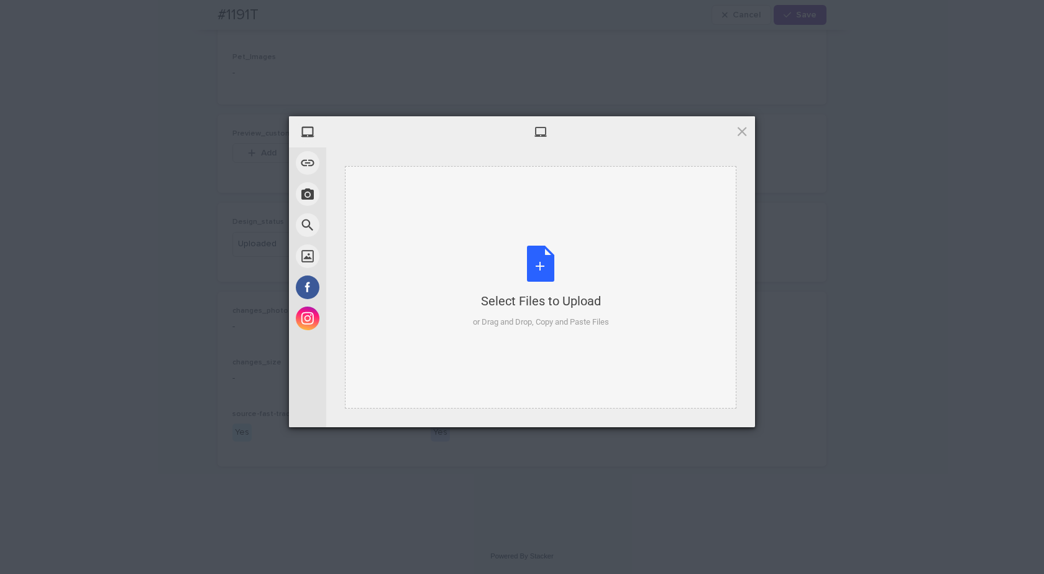
click at [549, 273] on div "Select Files to Upload or Drag and Drop, Copy and Paste Files" at bounding box center [541, 286] width 136 height 83
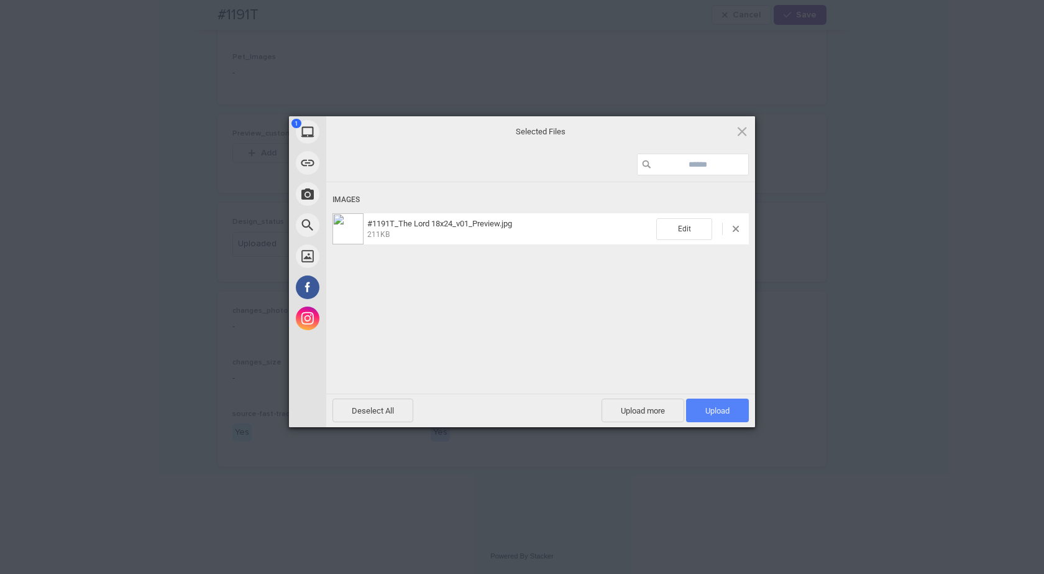
click at [728, 406] on span "Upload 1" at bounding box center [717, 410] width 24 height 9
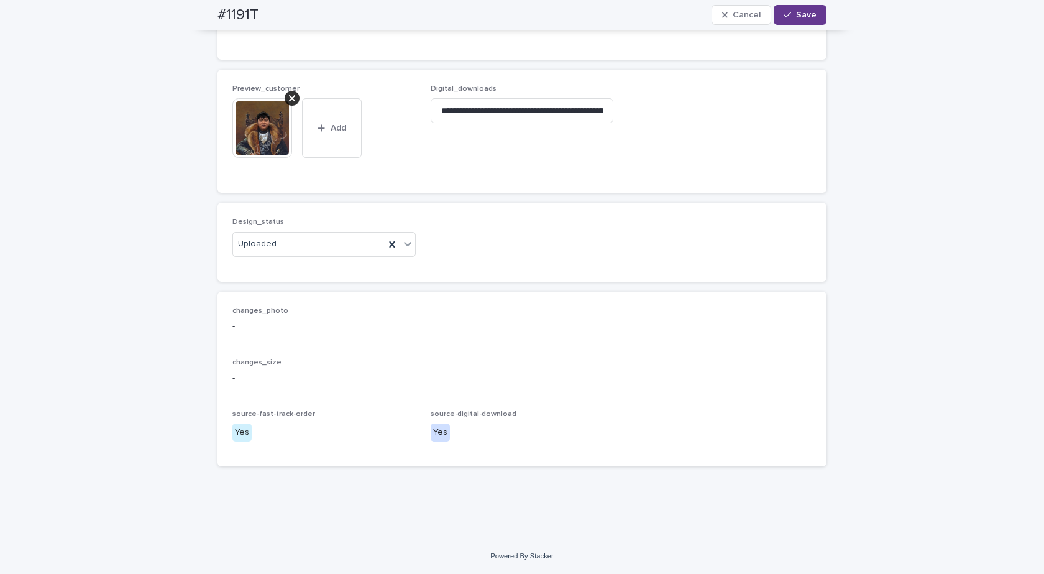
click at [802, 16] on span "Save" at bounding box center [806, 15] width 21 height 9
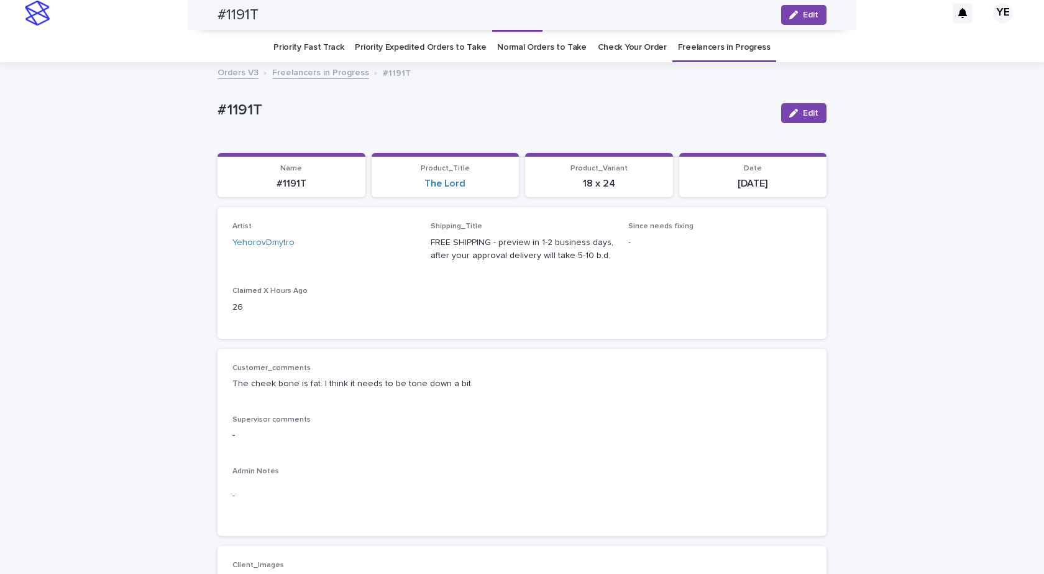
scroll to position [0, 0]
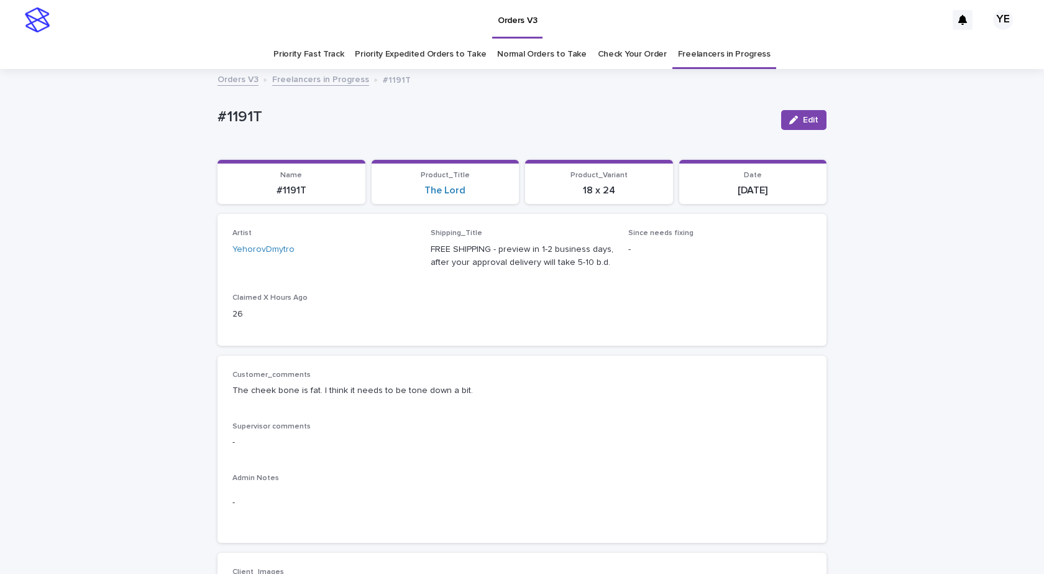
click at [314, 81] on link "Freelancers in Progress" at bounding box center [320, 78] width 97 height 14
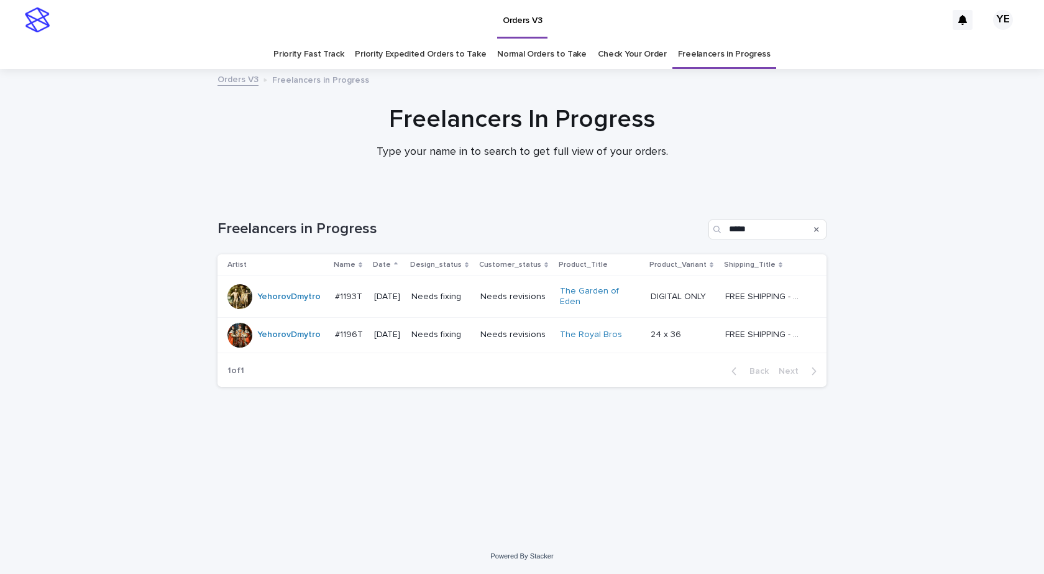
click at [286, 300] on div "YehorovDmytro" at bounding box center [288, 296] width 63 height 21
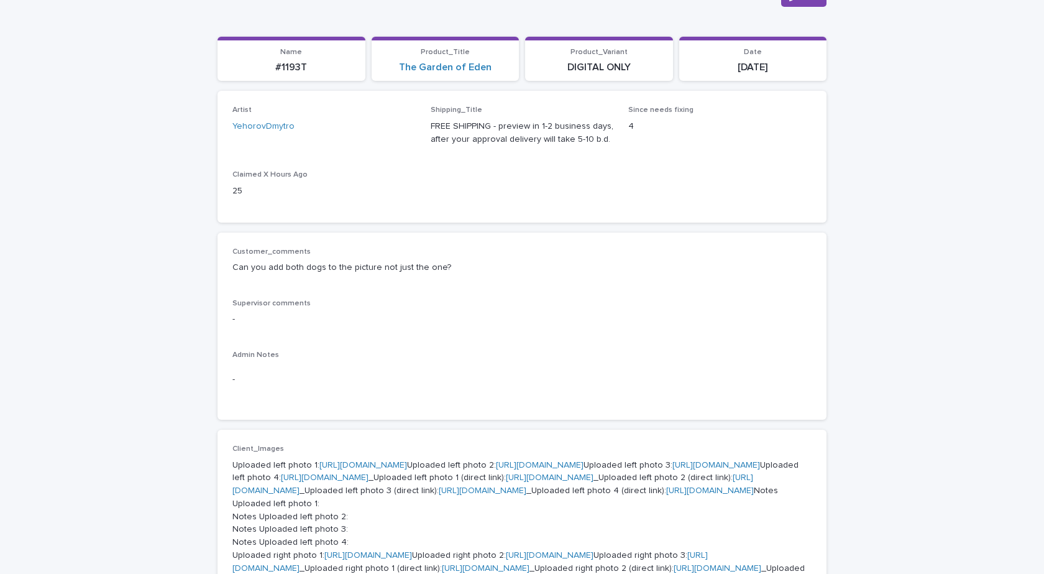
scroll to position [124, 0]
drag, startPoint x: 445, startPoint y: 265, endPoint x: 220, endPoint y: 275, distance: 225.2
click at [220, 275] on div "Customer_comments Can you add both dogs to the picture not just the one? Superv…" at bounding box center [522, 325] width 609 height 188
copy p "Can you add both dogs to the picture not just the one?"
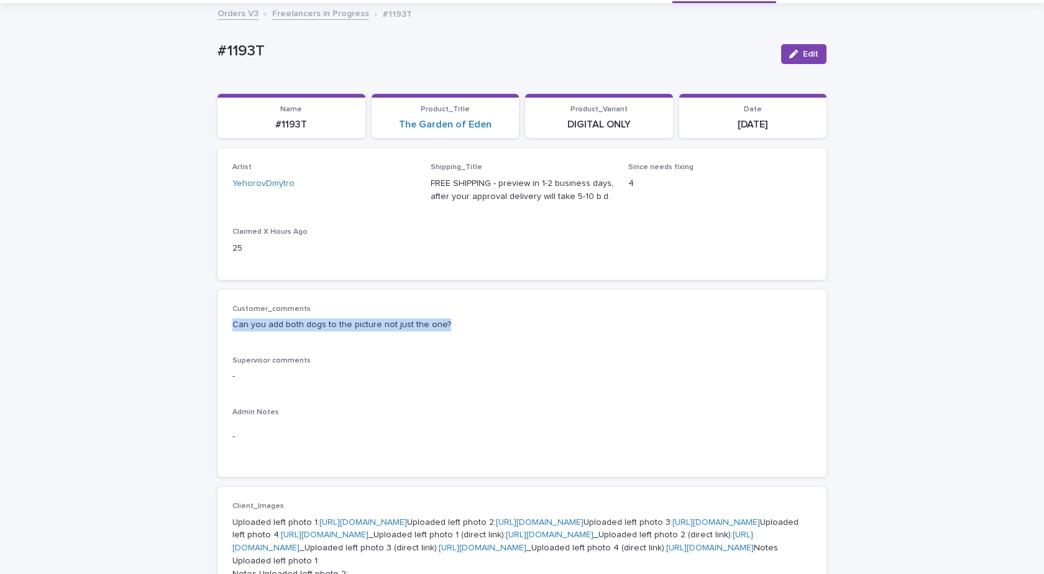
scroll to position [0, 0]
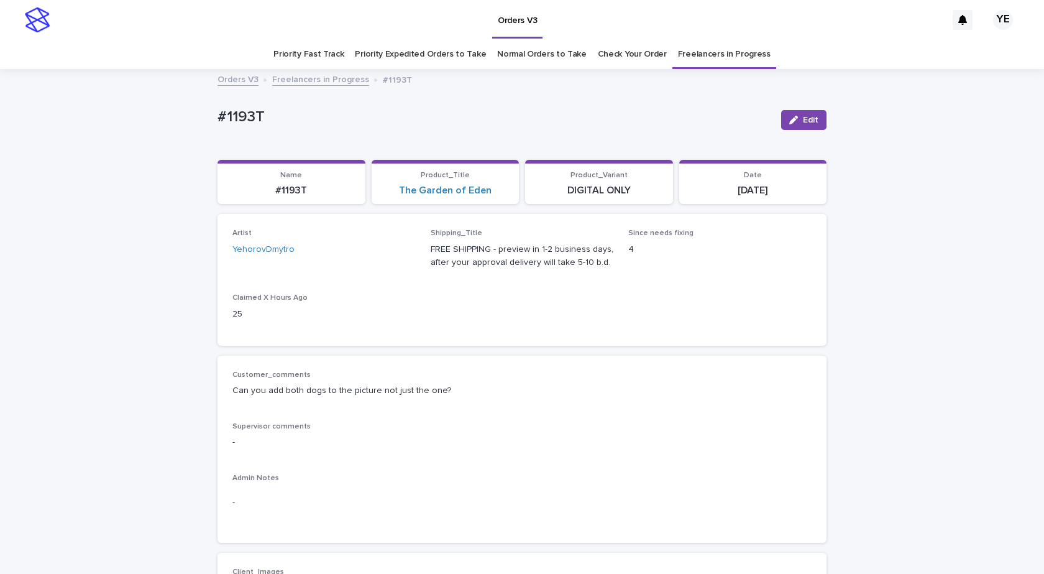
click at [290, 132] on div "#1193T Edit" at bounding box center [522, 120] width 609 height 50
drag, startPoint x: 265, startPoint y: 115, endPoint x: 195, endPoint y: 121, distance: 71.1
copy p "#1193T"
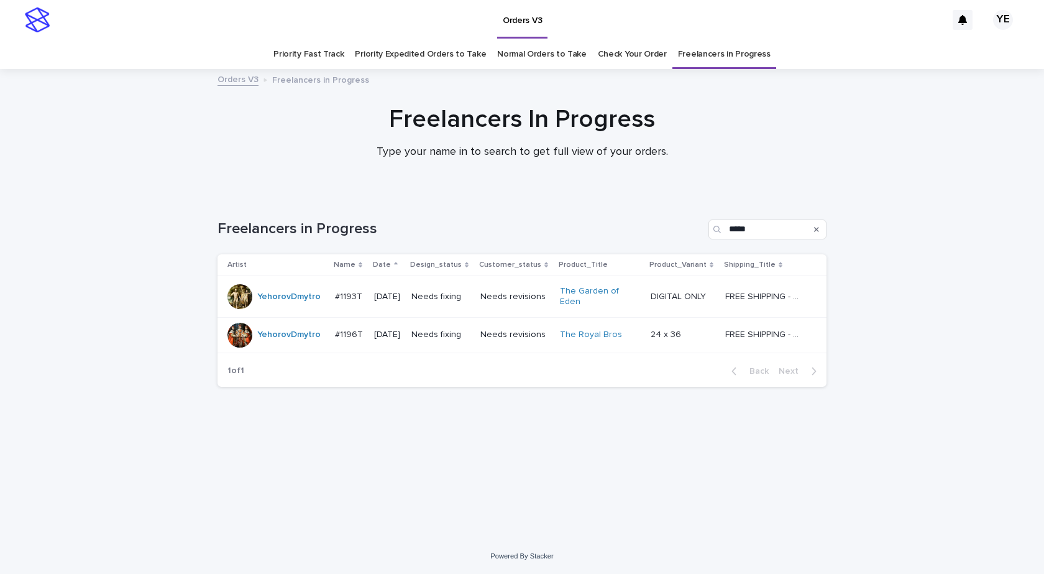
click at [276, 341] on div "YehorovDmytro" at bounding box center [276, 335] width 98 height 25
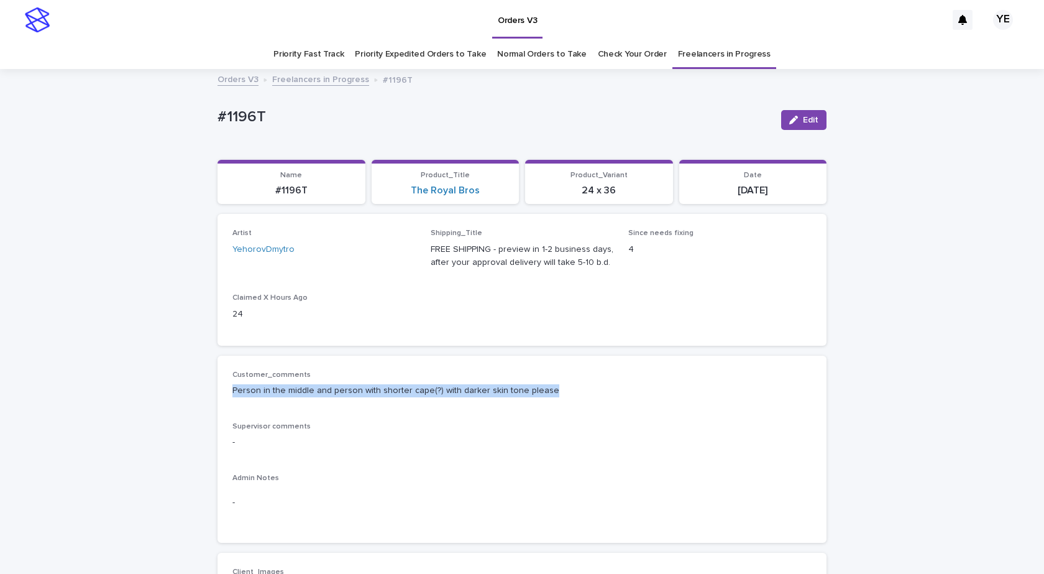
drag, startPoint x: 557, startPoint y: 390, endPoint x: 190, endPoint y: 393, distance: 367.9
click at [305, 129] on div "#1196T" at bounding box center [495, 119] width 554 height 23
drag, startPoint x: 278, startPoint y: 112, endPoint x: 176, endPoint y: 114, distance: 102.6
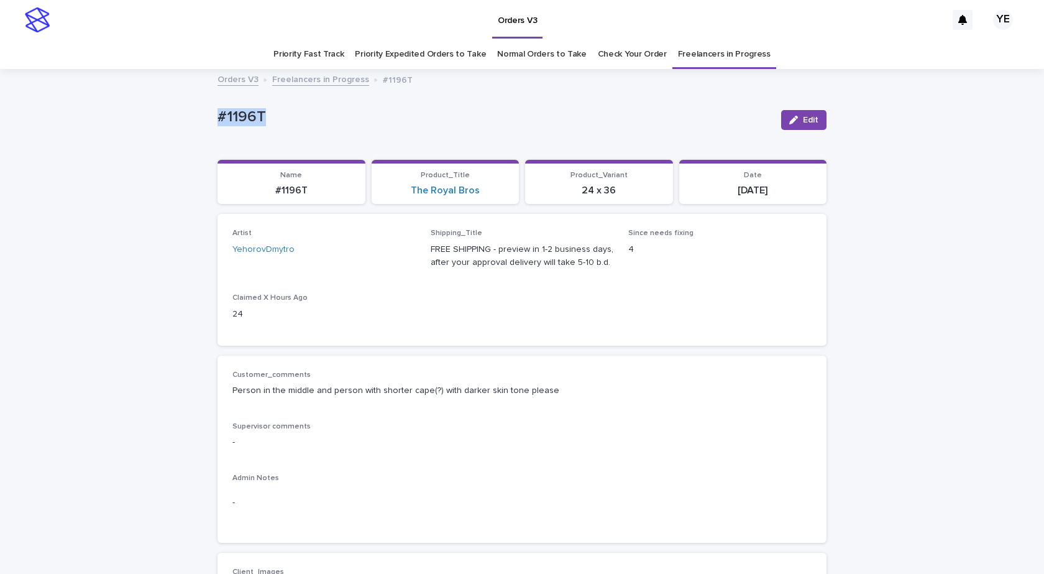
click at [792, 116] on icon "button" at bounding box center [793, 120] width 9 height 9
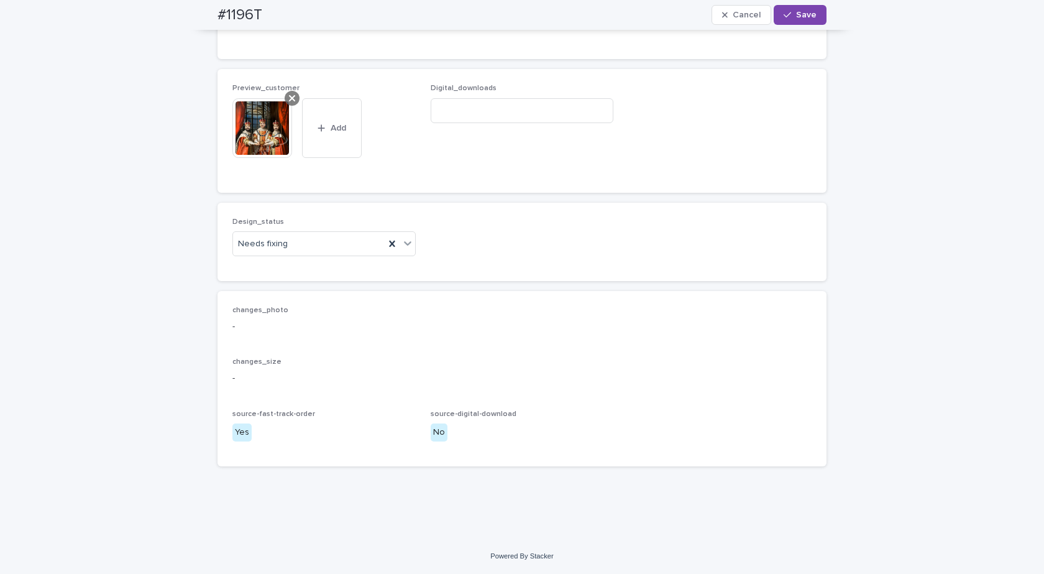
click at [285, 96] on div at bounding box center [292, 98] width 15 height 15
drag, startPoint x: 296, startPoint y: 241, endPoint x: 286, endPoint y: 249, distance: 12.3
click at [296, 241] on div "Needs fixing" at bounding box center [309, 244] width 152 height 21
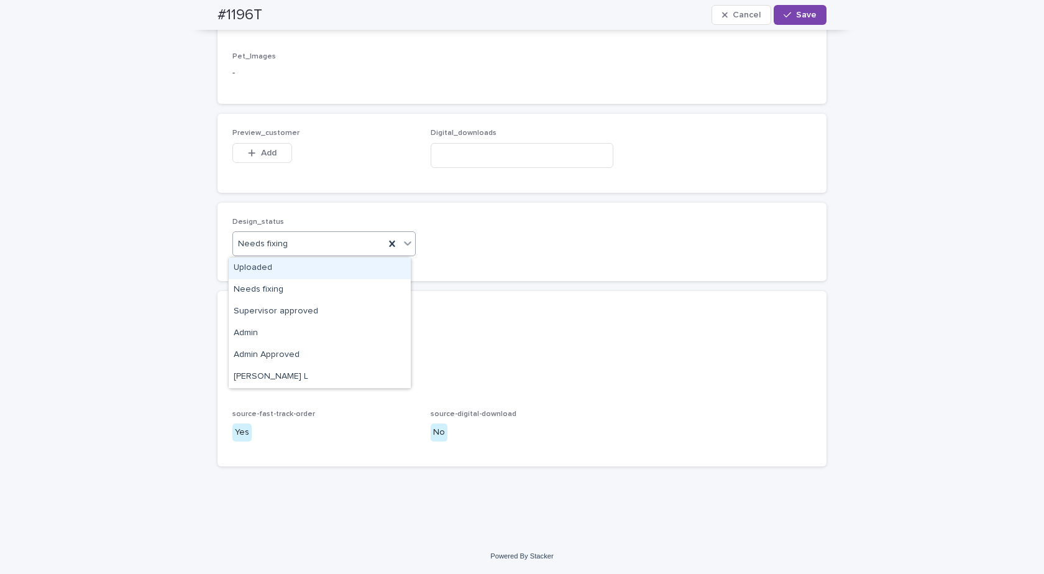
click at [262, 265] on div "Uploaded" at bounding box center [320, 268] width 182 height 22
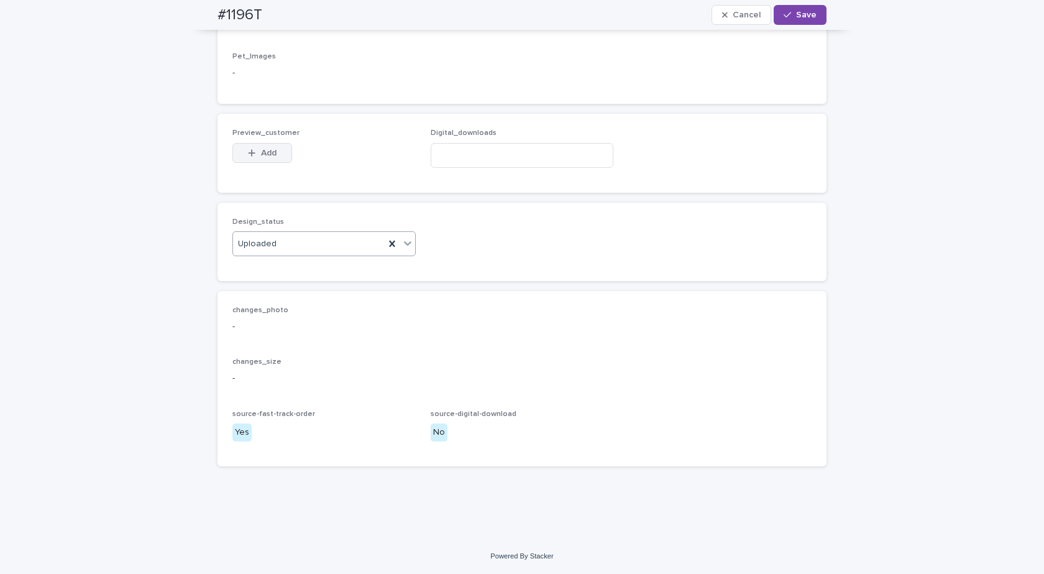
click at [261, 149] on span "Add" at bounding box center [269, 153] width 16 height 9
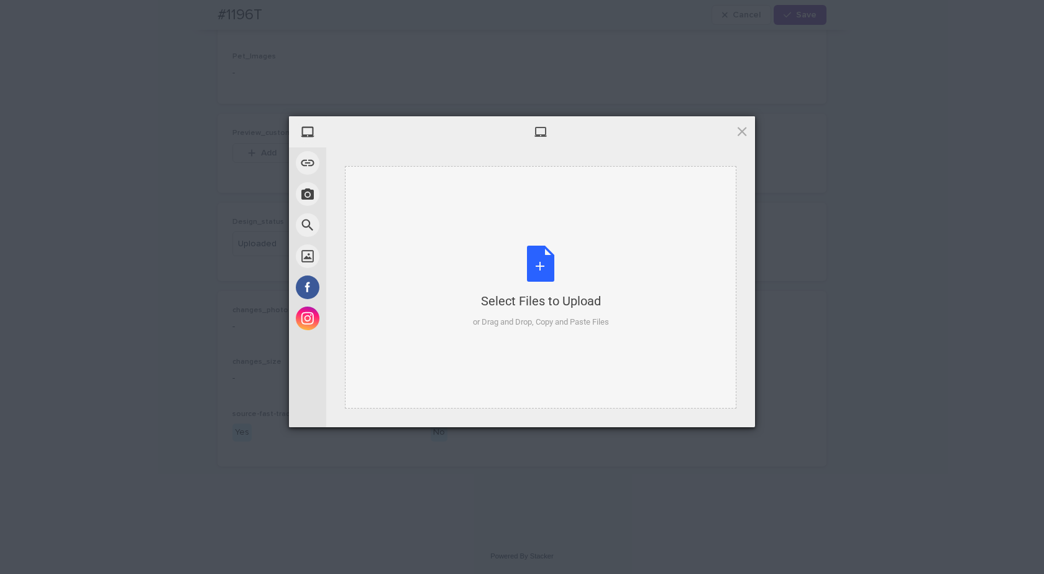
click at [606, 271] on div "Select Files to Upload or Drag and Drop, Copy and Paste Files" at bounding box center [541, 286] width 136 height 83
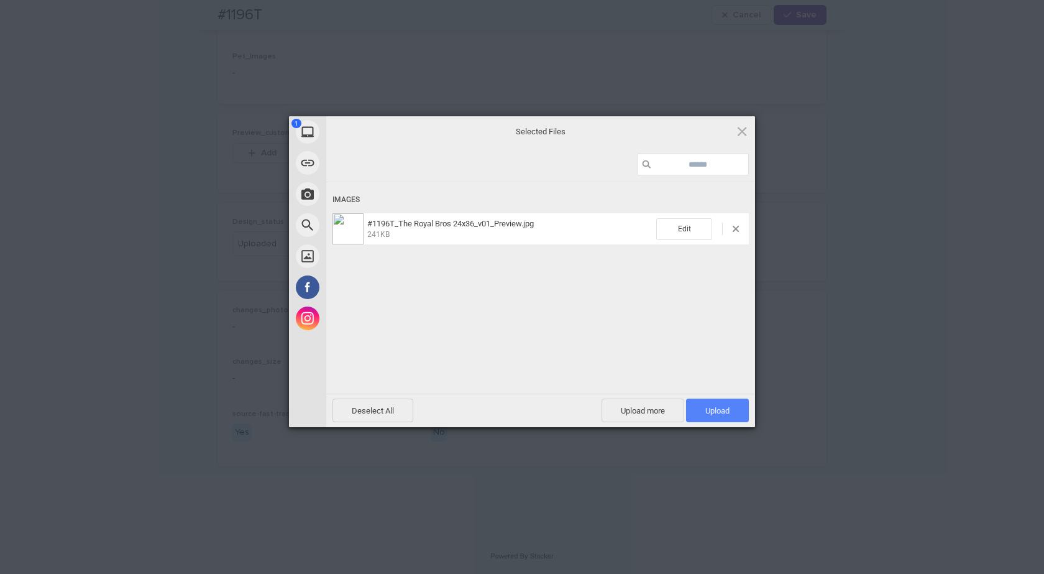
click at [722, 410] on span "Upload 1" at bounding box center [717, 410] width 24 height 9
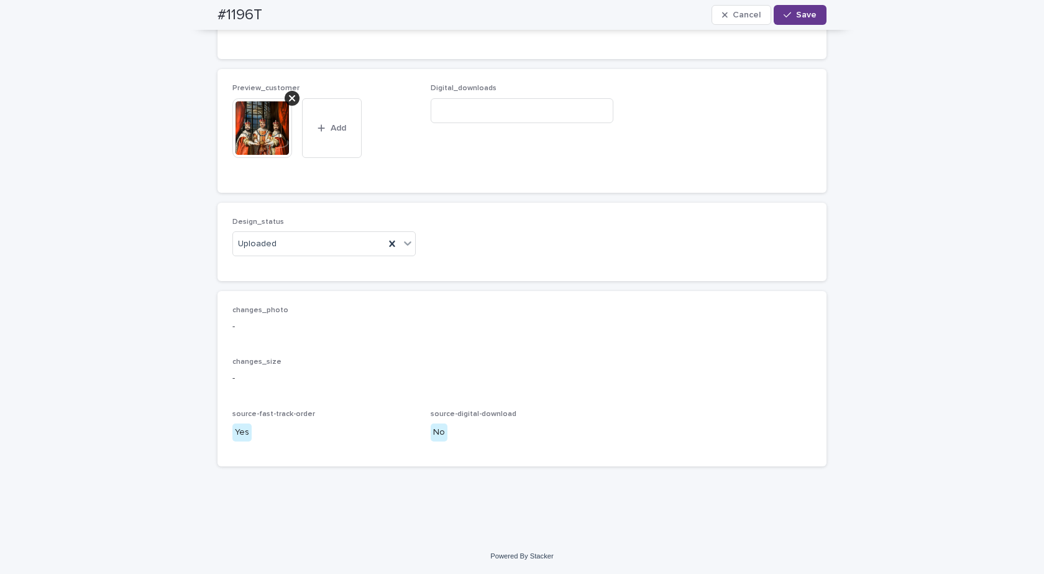
click at [792, 19] on button "Save" at bounding box center [800, 15] width 53 height 20
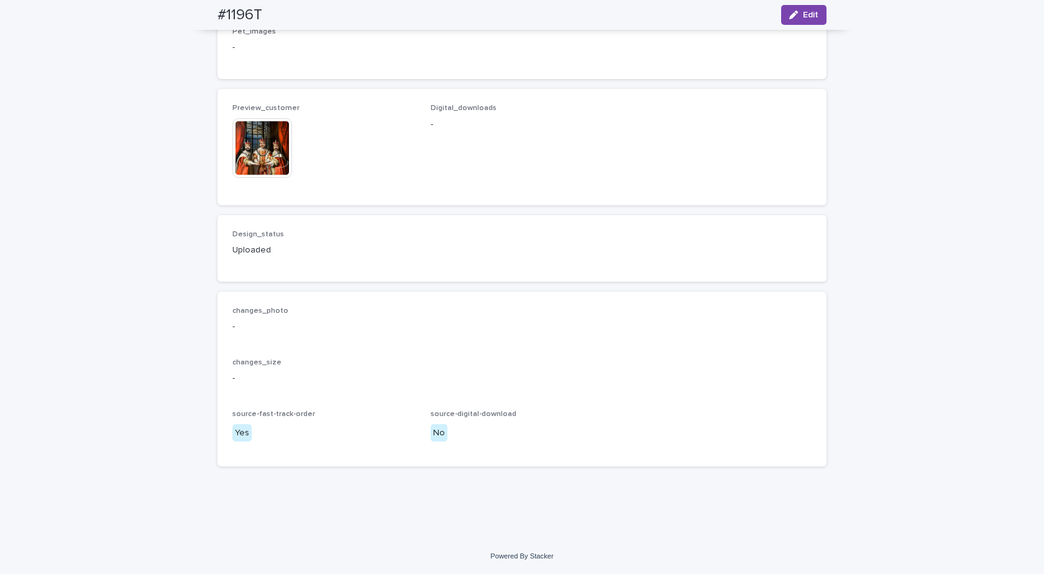
click at [273, 154] on img at bounding box center [262, 148] width 60 height 60
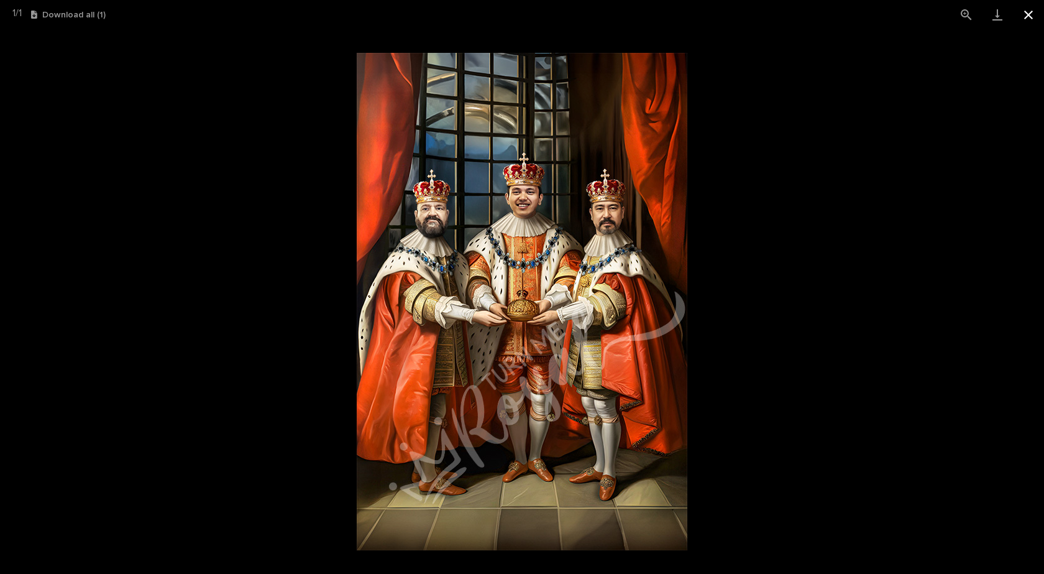
click at [1031, 13] on button "Close gallery" at bounding box center [1028, 14] width 31 height 29
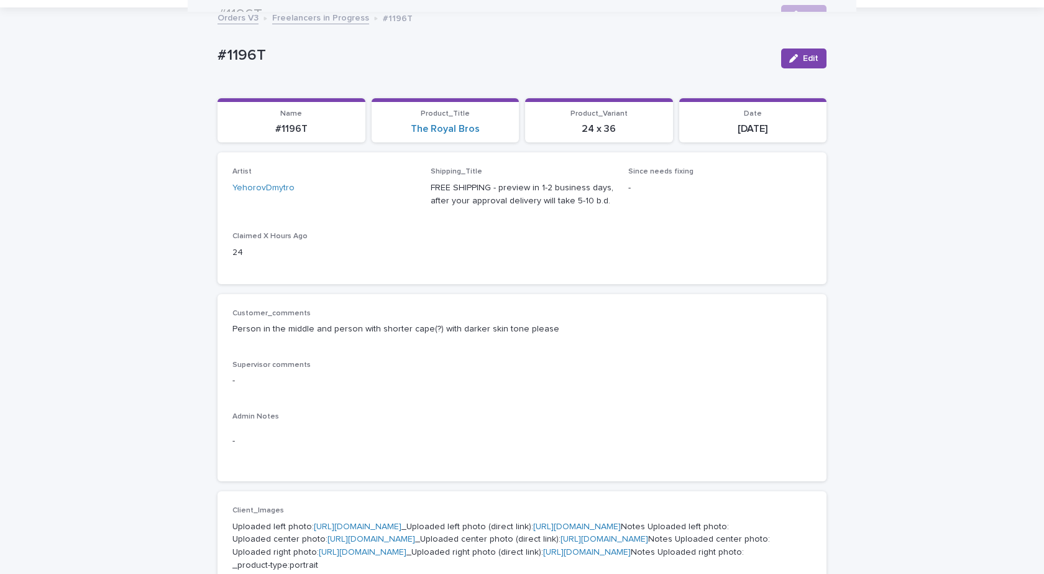
scroll to position [0, 0]
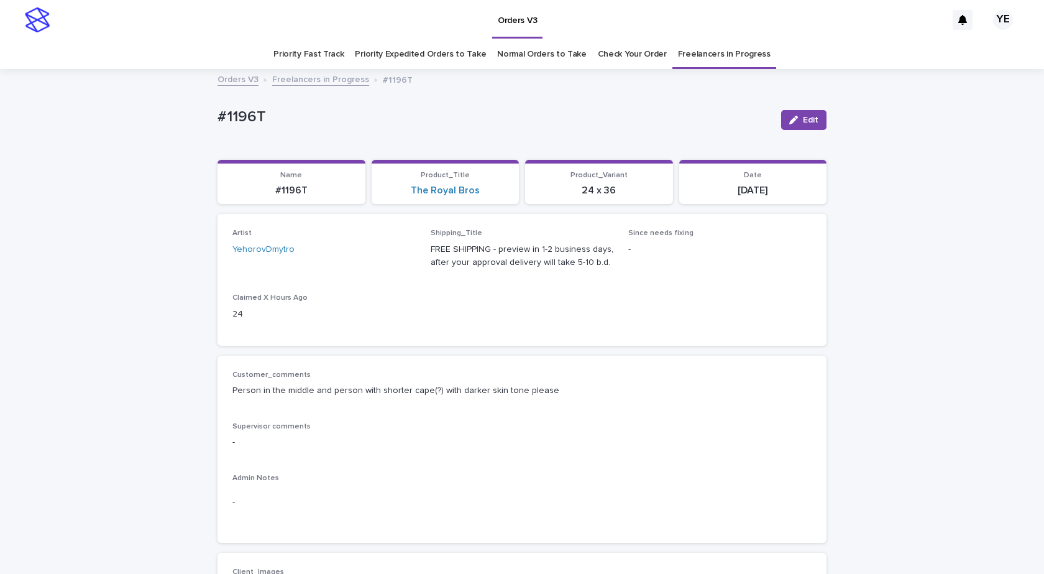
click at [313, 78] on link "Freelancers in Progress" at bounding box center [320, 78] width 97 height 14
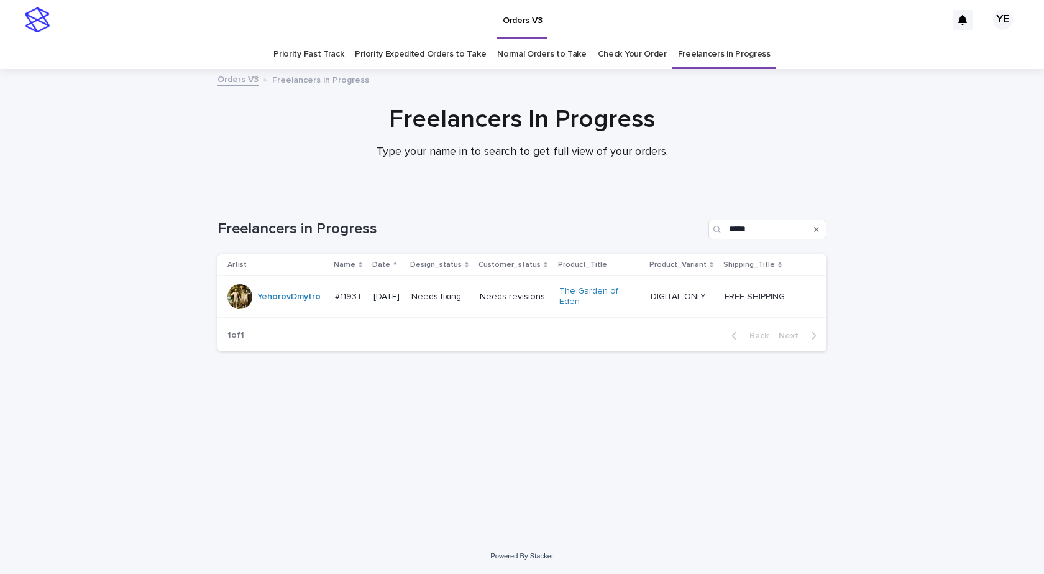
drag, startPoint x: 85, startPoint y: 467, endPoint x: 98, endPoint y: 451, distance: 20.7
click at [86, 466] on div "Loading... Saving… Loading... Saving… Freelancers in Progress ***** Artist Name…" at bounding box center [522, 367] width 1044 height 344
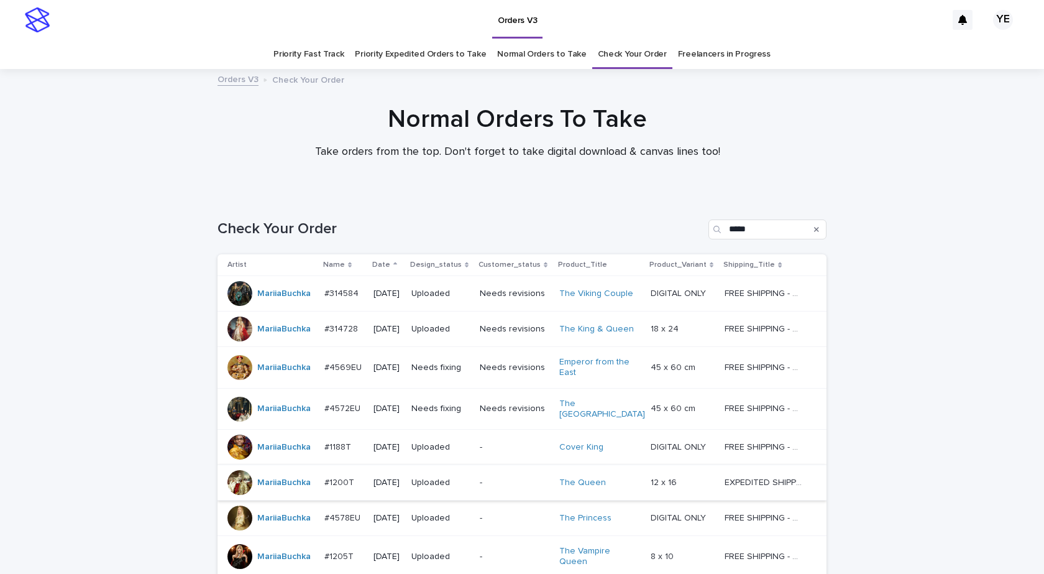
scroll to position [174, 0]
